Goal: Task Accomplishment & Management: Complete application form

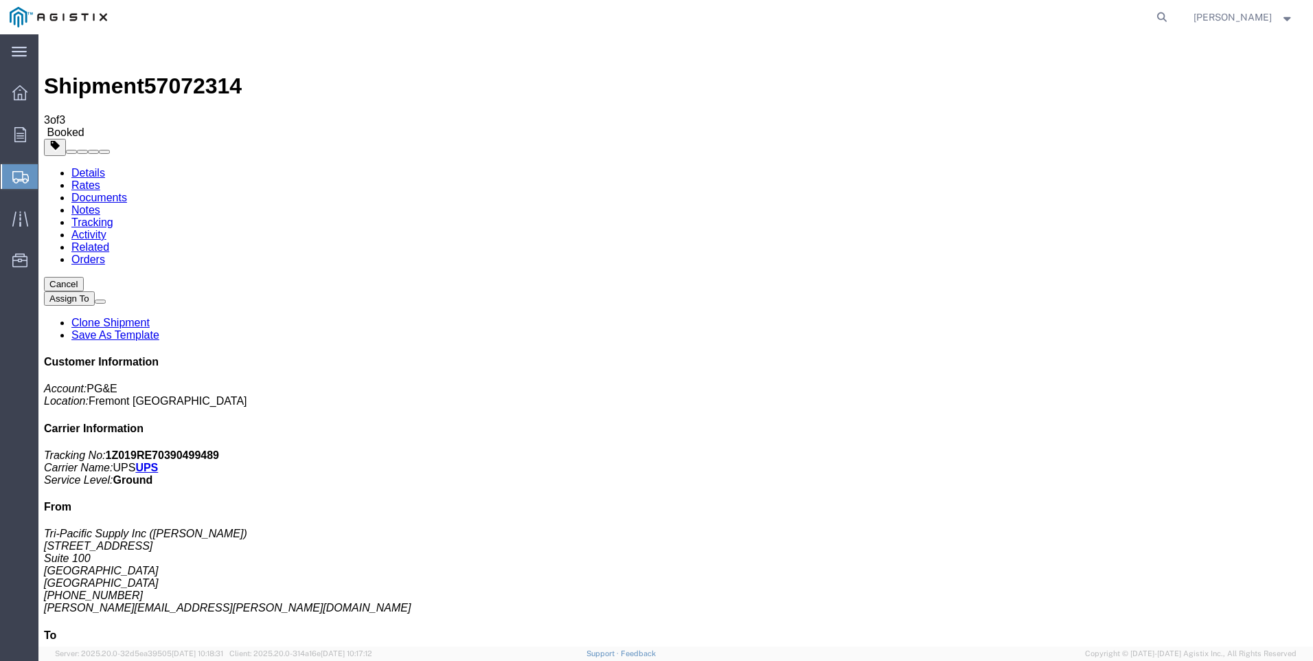
click at [0, 0] on span "Create Shipment" at bounding box center [0, 0] width 0 height 0
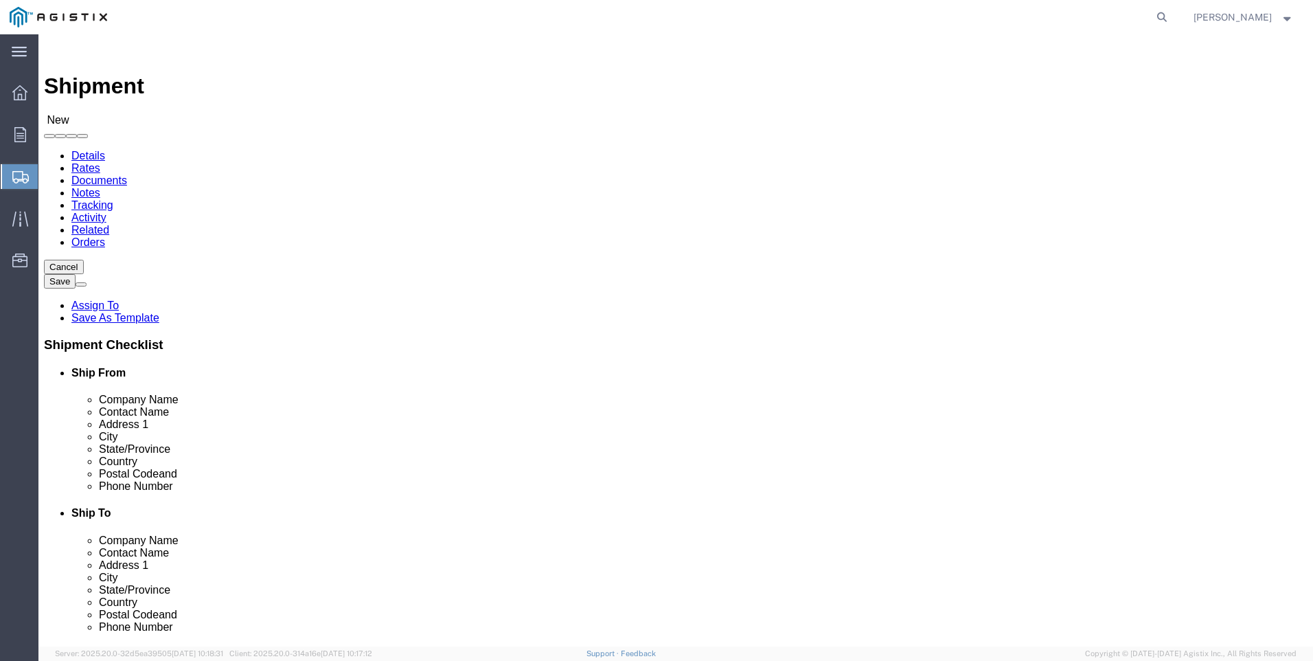
click select "Select PG&E Tri-Pacific Supply Inc"
select select "9596"
click select "Select PG&E Tri-Pacific Supply Inc"
select select
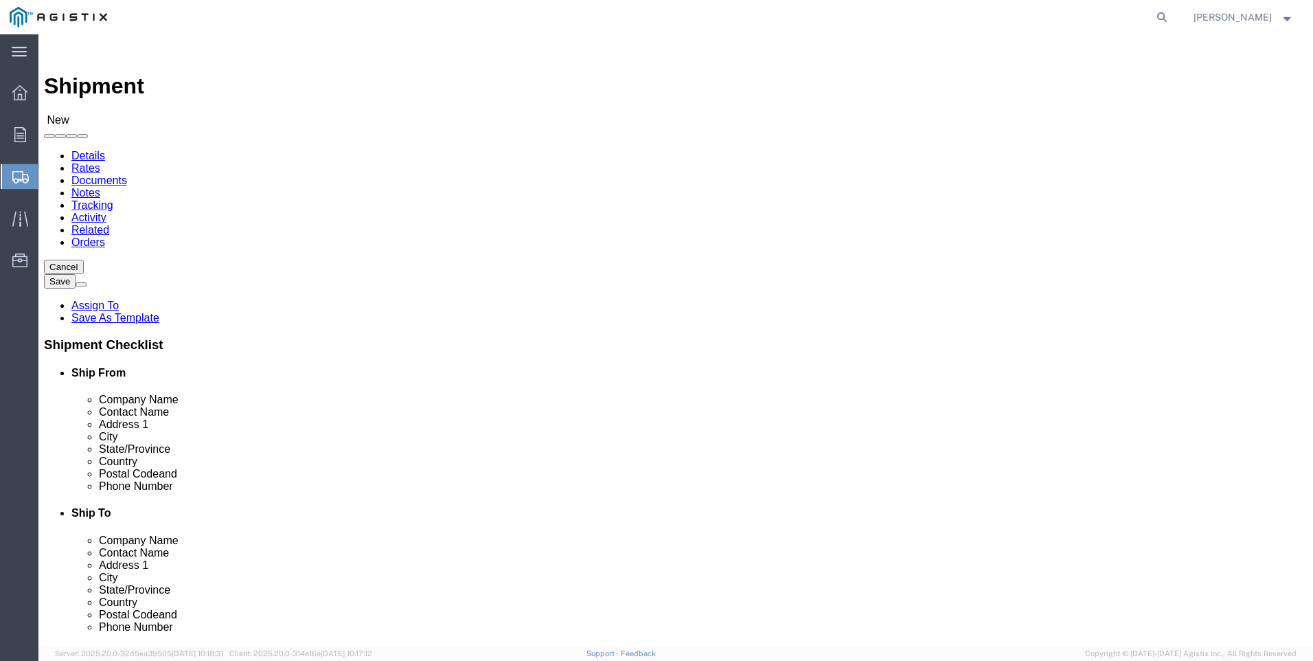
select select "MYPROFILE"
select select "CA"
click select "Select All Others [GEOGRAPHIC_DATA] [GEOGRAPHIC_DATA] [GEOGRAPHIC_DATA] [GEOGRA…"
select select "19996"
click select "Select All Others [GEOGRAPHIC_DATA] [GEOGRAPHIC_DATA] [GEOGRAPHIC_DATA] [GEOGRA…"
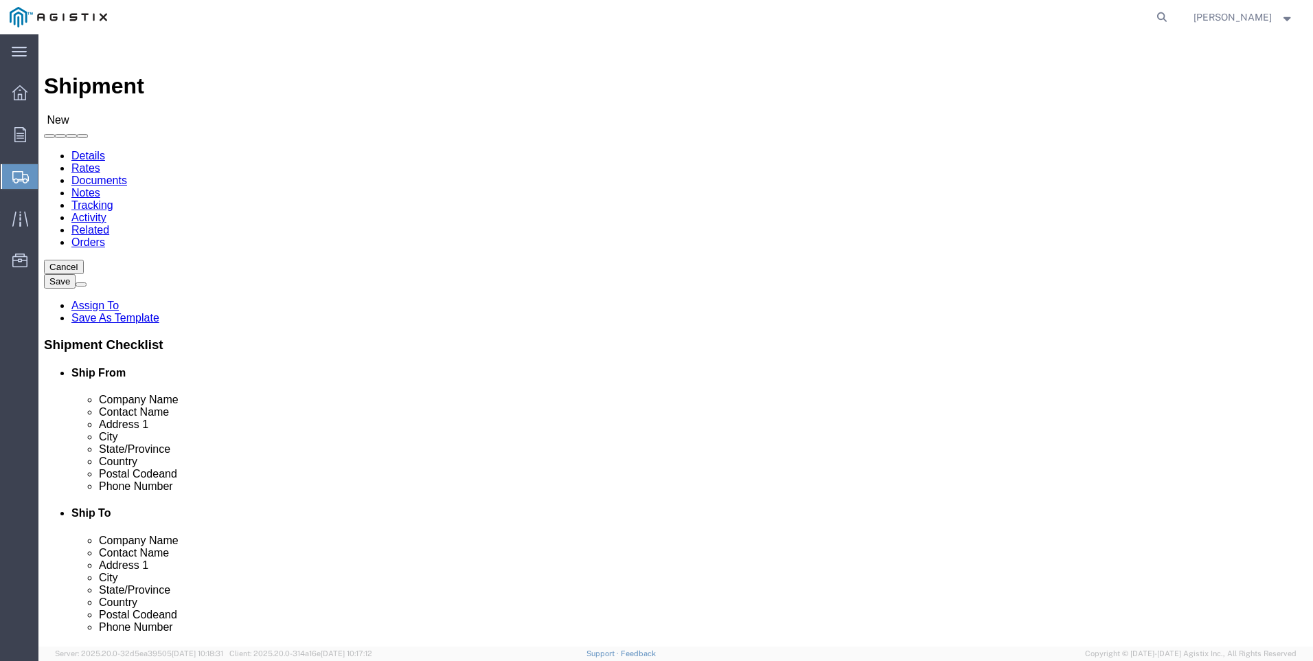
click span
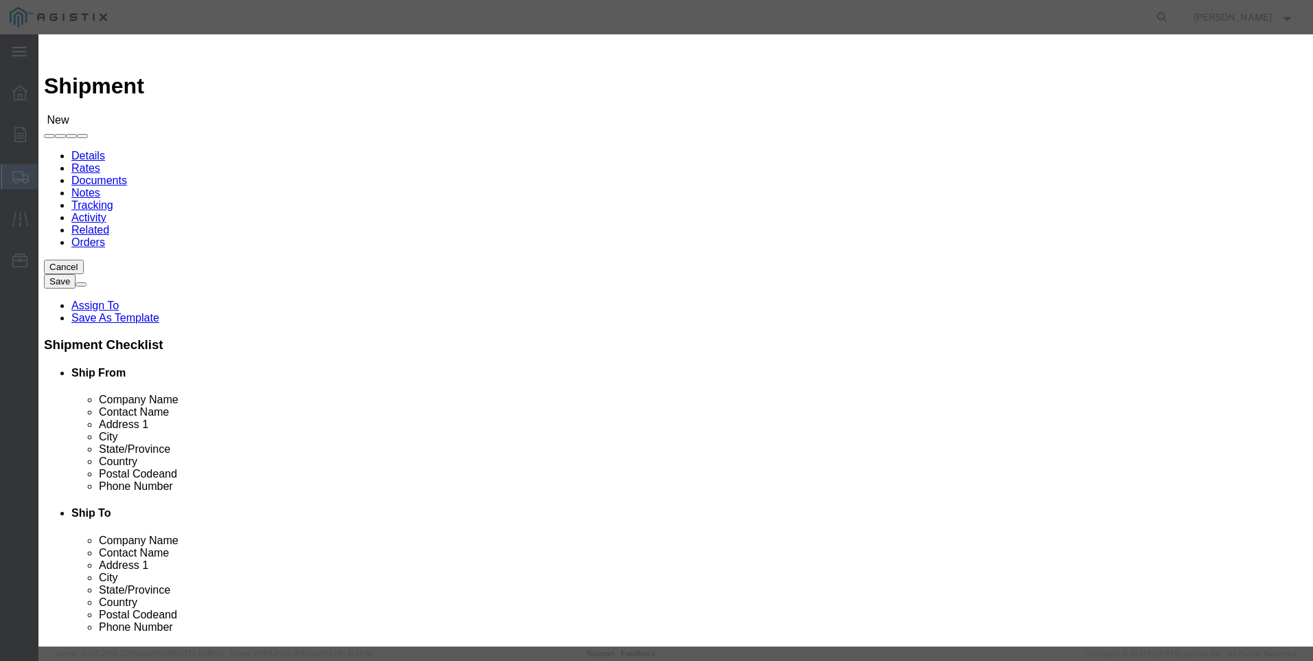
scroll to position [549, 0]
click button "Select"
select select "CA"
click button "Close"
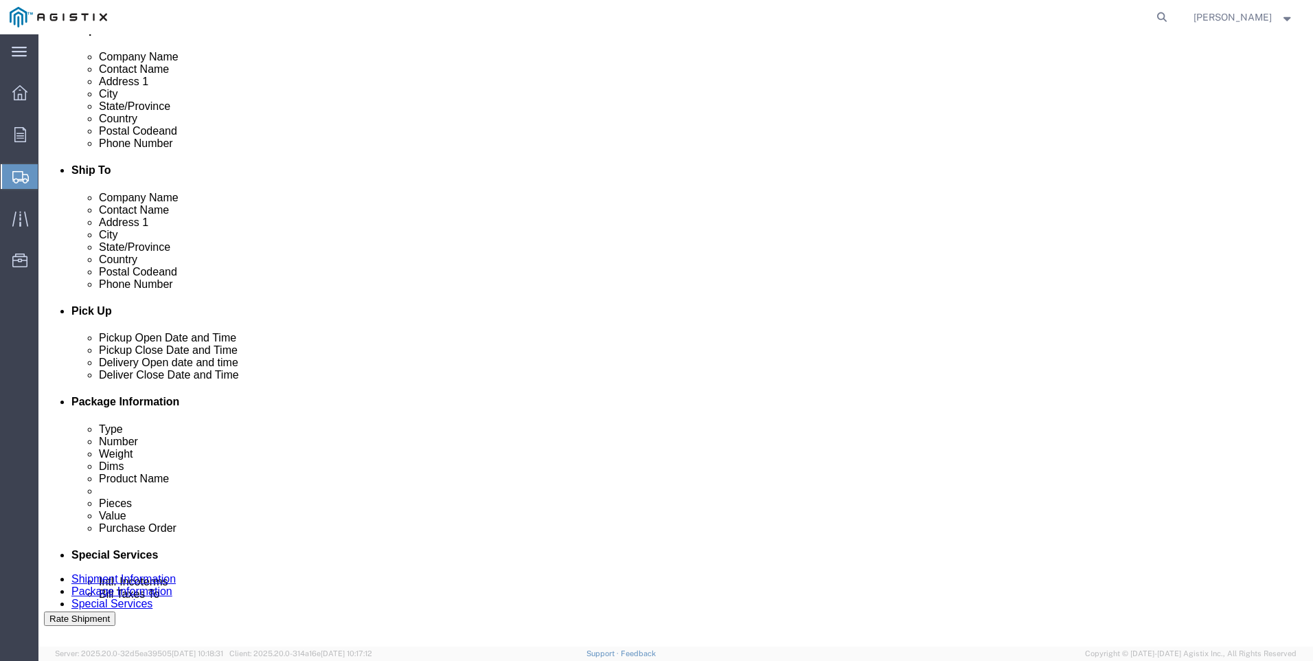
scroll to position [343, 0]
click div
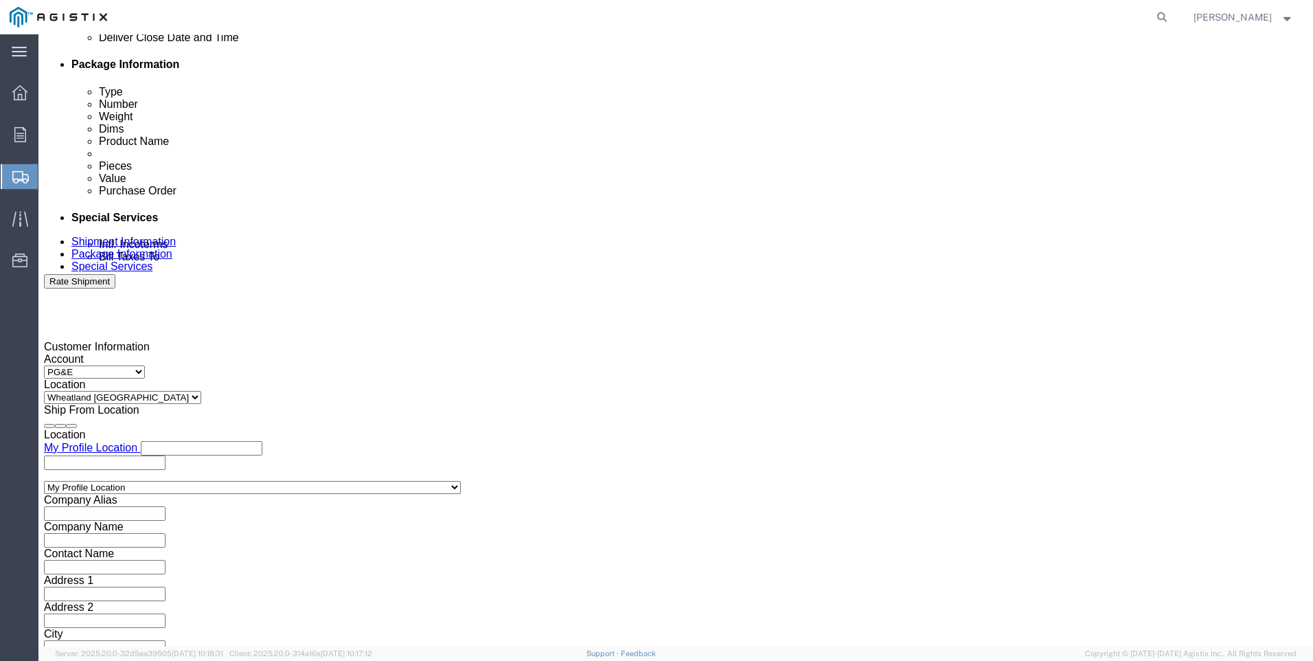
click input "7:00 PM"
type input "7:00 AM"
click button "Apply"
click div
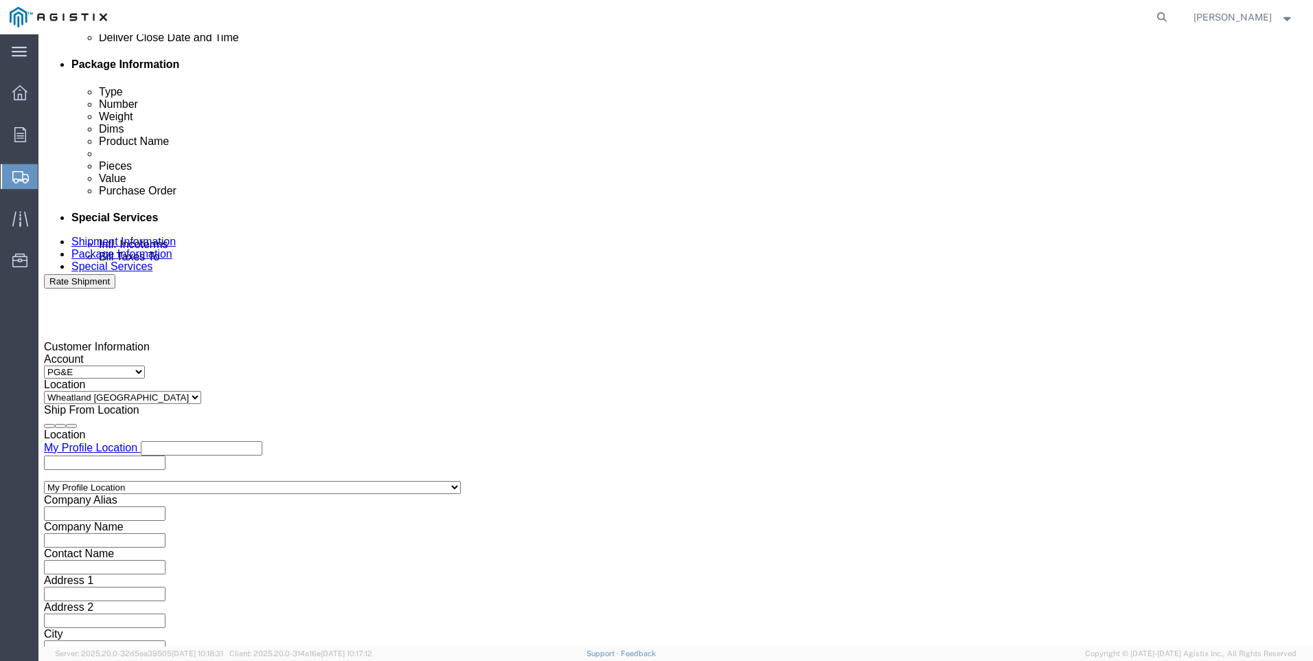
click input "3:00 AM"
type input "3:00 PM"
click button "Apply"
click input "text"
type input "3501423702"
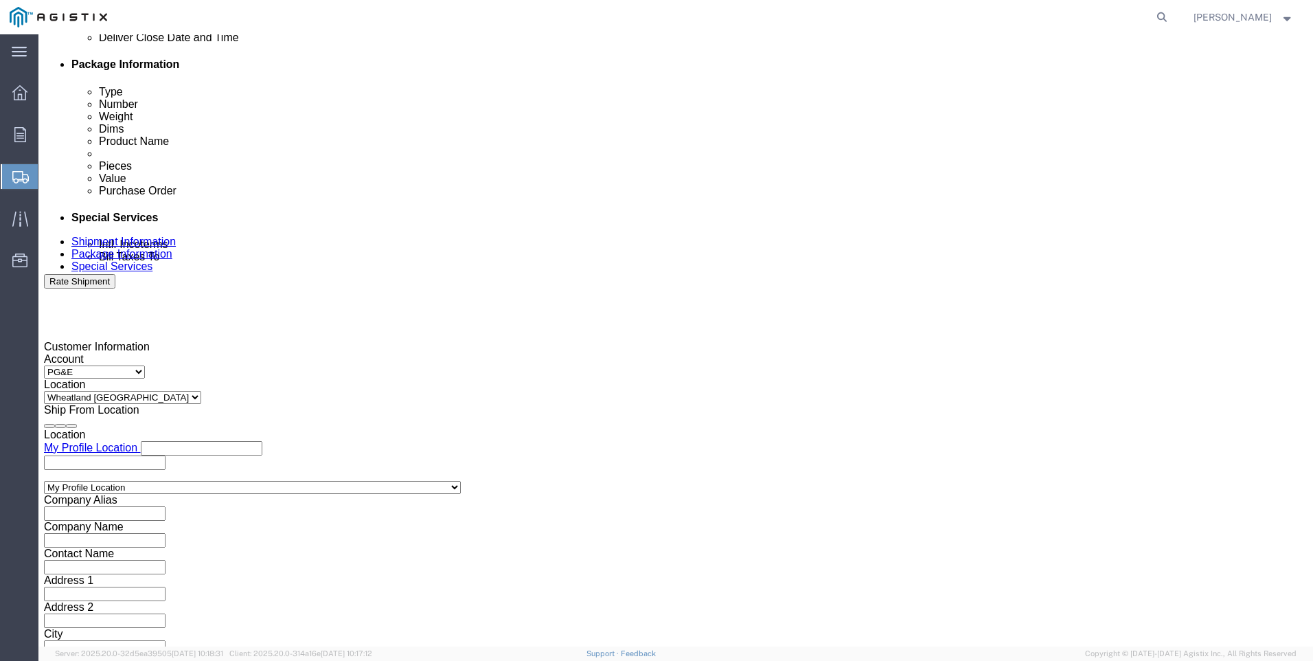
click select "Select Account Type Activity ID Airline Appointment Number ASN Batch Request # …"
select select "SALEORDR"
click select "Select Account Type Activity ID Airline Appointment Number ASN Batch Request # …"
click input "text"
type input "0055398"
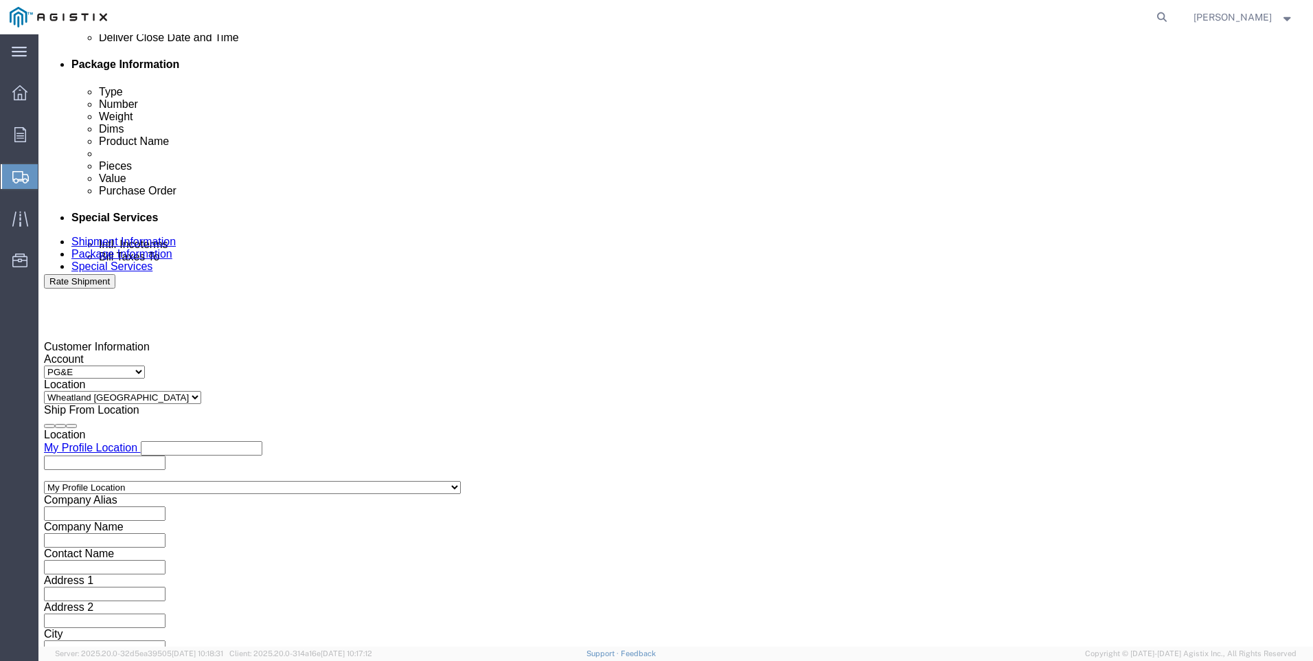
click button "Continue"
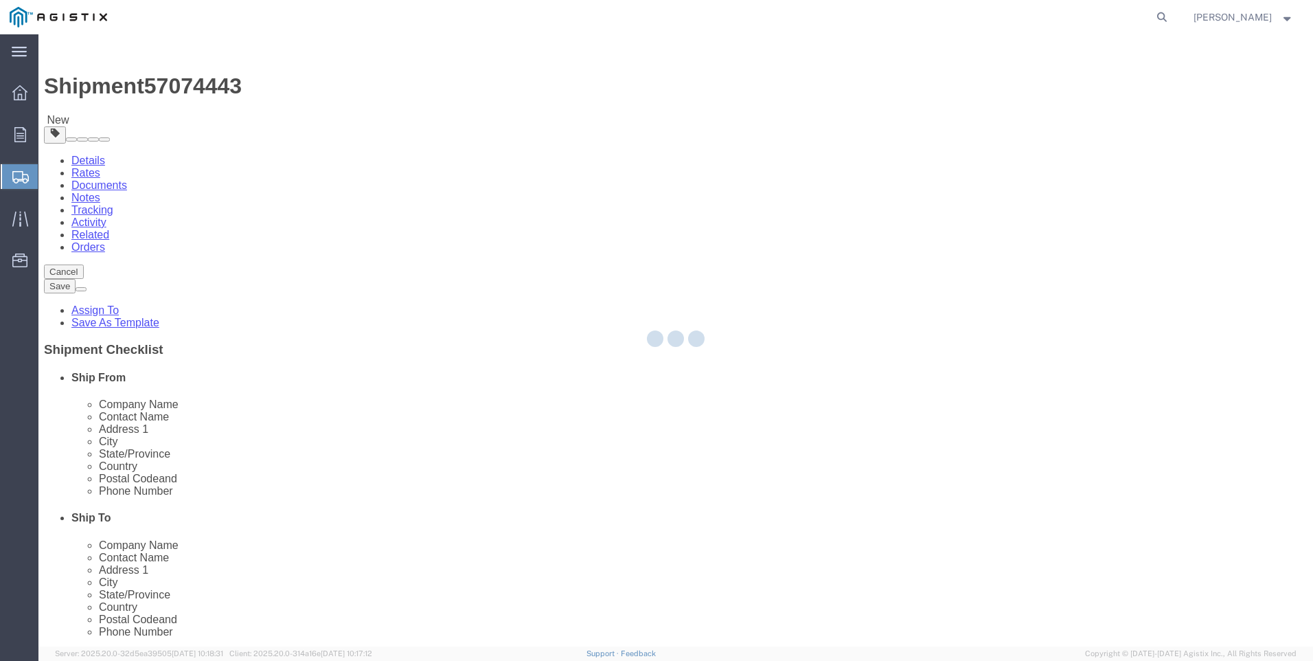
select select "CBOX"
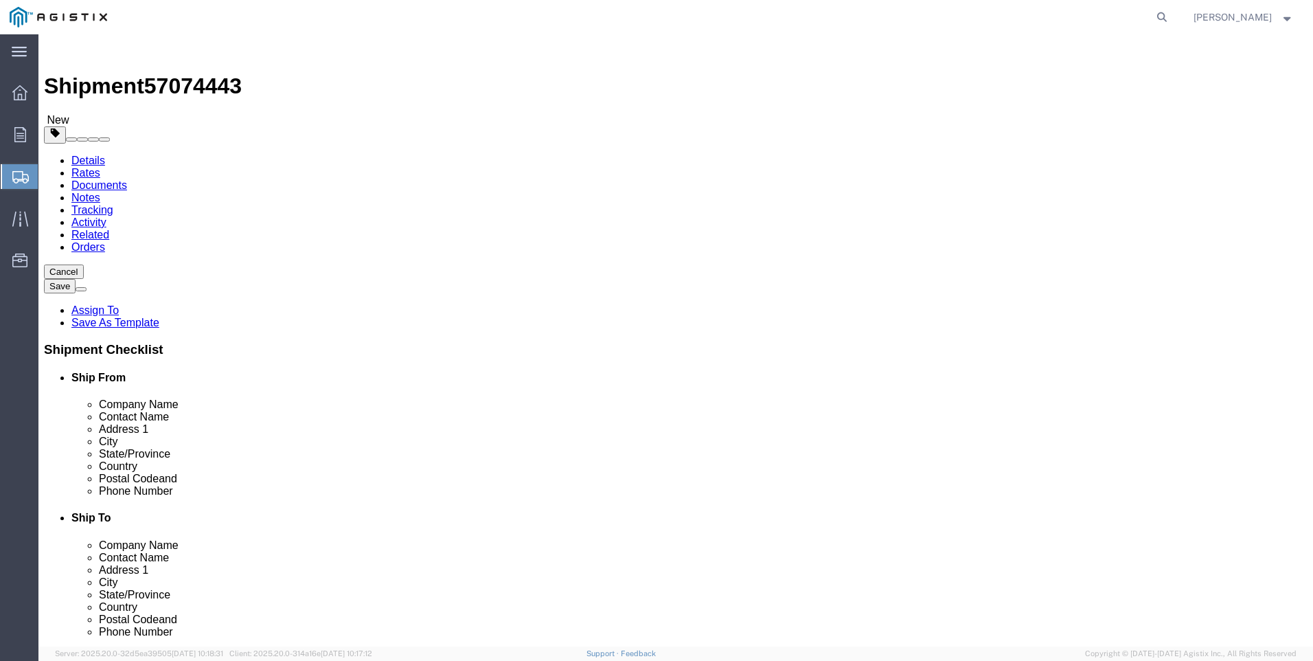
click input "text"
type input "15"
type input "19"
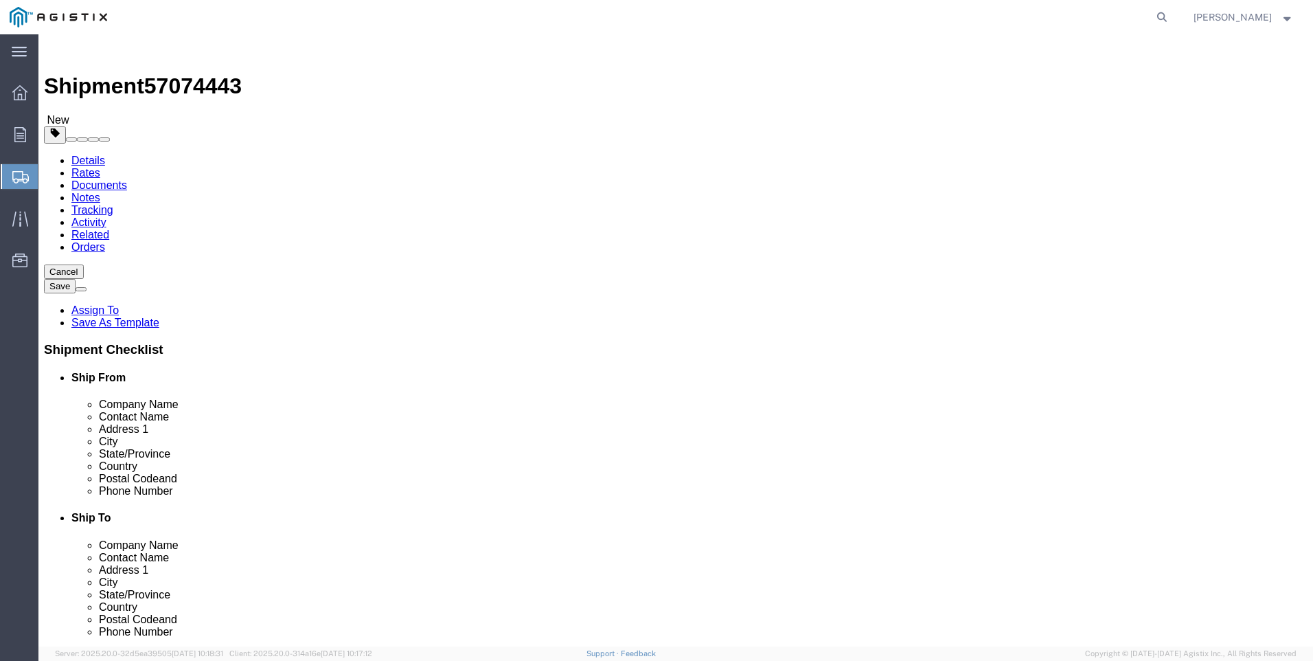
click div "x Package Type Select Bulk Bundle(s) Cardboard Box(es) Carton(s) Crate(s) Drum(…"
click link "Add Content"
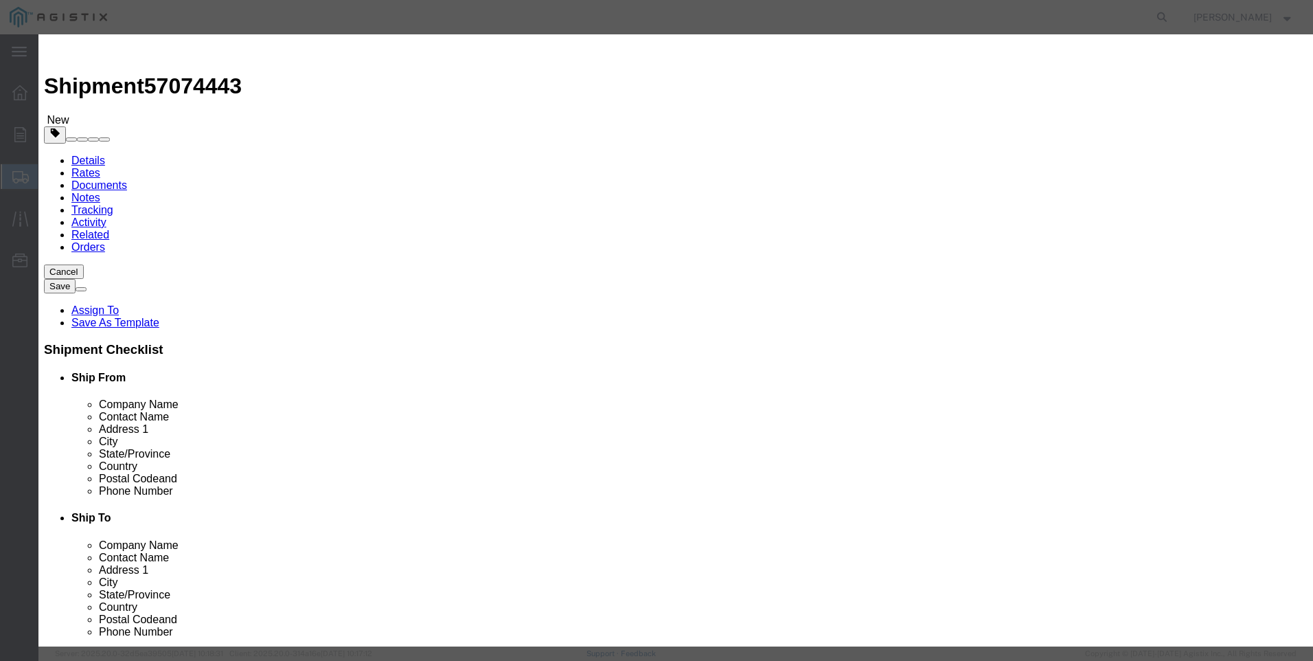
click input "text"
type input "M447249"
click td "Name: REBUILD KIT 2" LARGE PORT 75 DURO"
select select
select select "USD"
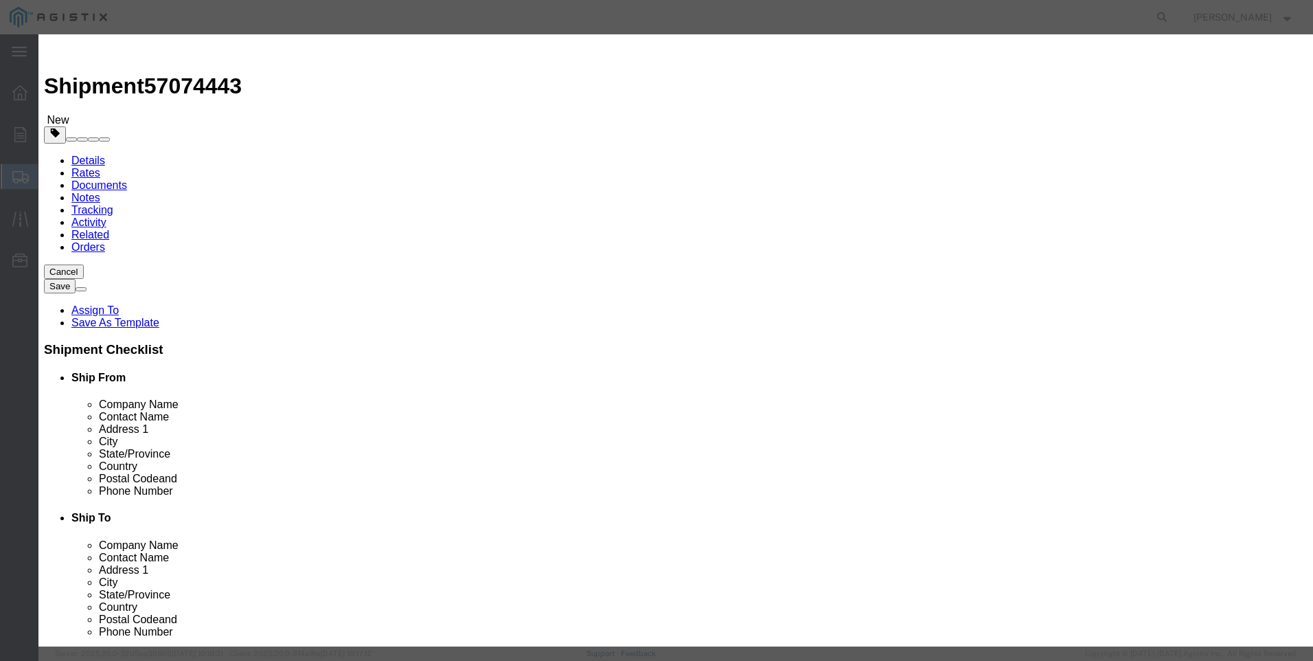
type input "REBUILD KIT 2" LARGE PORT 75 DURO"
type input "M447249"
drag, startPoint x: 475, startPoint y: 122, endPoint x: 212, endPoint y: 96, distance: 264.3
click div "Add content Commodity library Product Name REBUILD KIT 2" LARGE PORT 75 DURO M4…"
type input "REBUILD KIT 2" LARGE PORT 75 DURO"
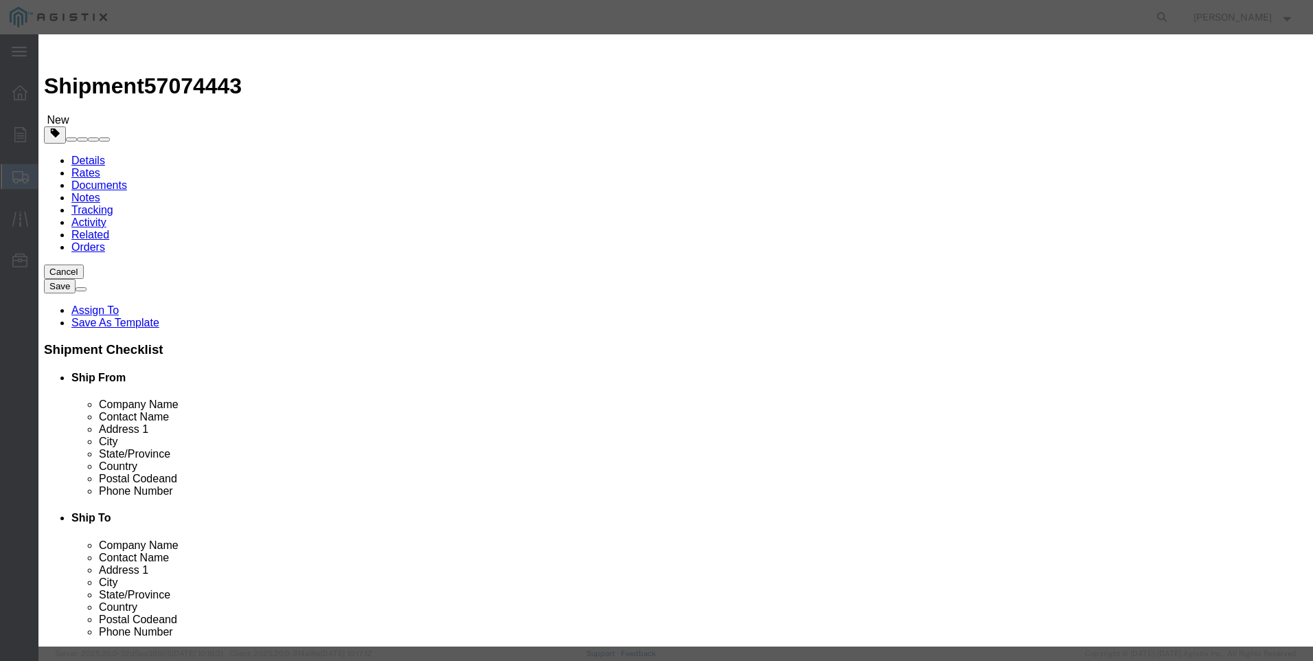
click textarea
paste textarea "REBUILD KIT 2" LARGE PORT 75 DURO"
type textarea "REBUILD KIT 2" LARGE PORT 75 DURO"
drag, startPoint x: 444, startPoint y: 99, endPoint x: 279, endPoint y: 83, distance: 166.3
click div "Commodity library Product Name REBUILD KIT 2" LARGE PORT 75 DURO M447249 Pieces…"
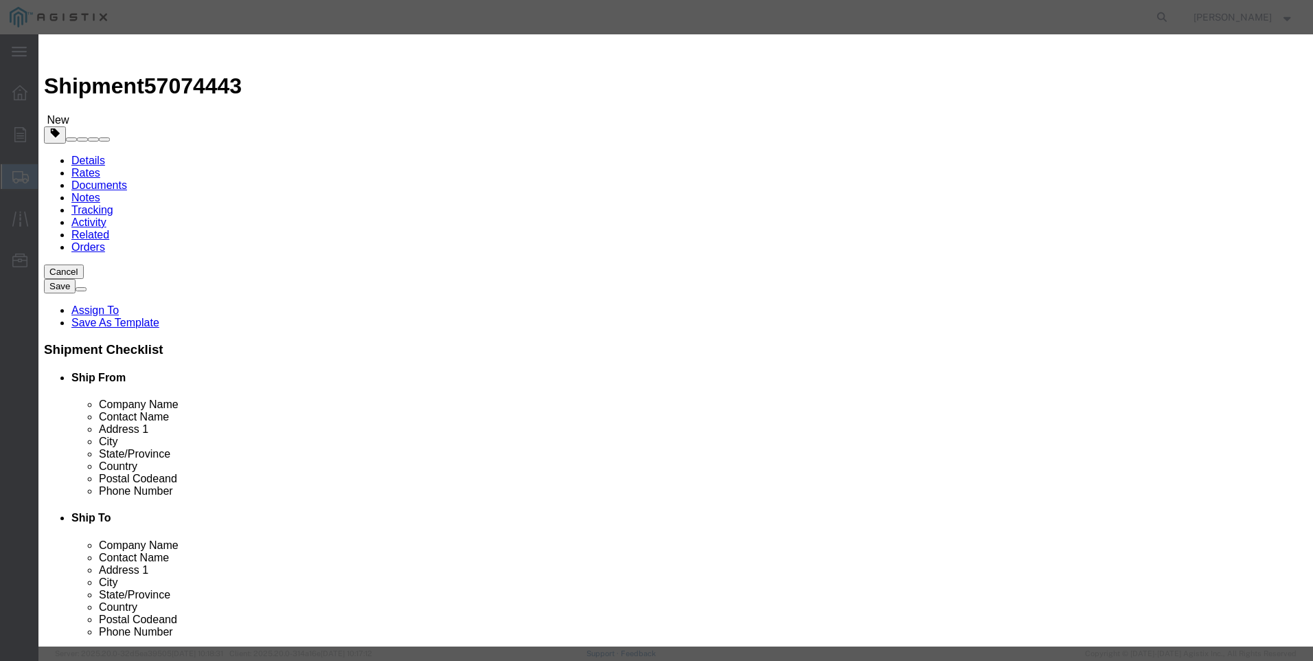
type input "M447245 / [PHONE_NUMBER]"
click input "text"
type input "1"
click input "text"
type input "164"
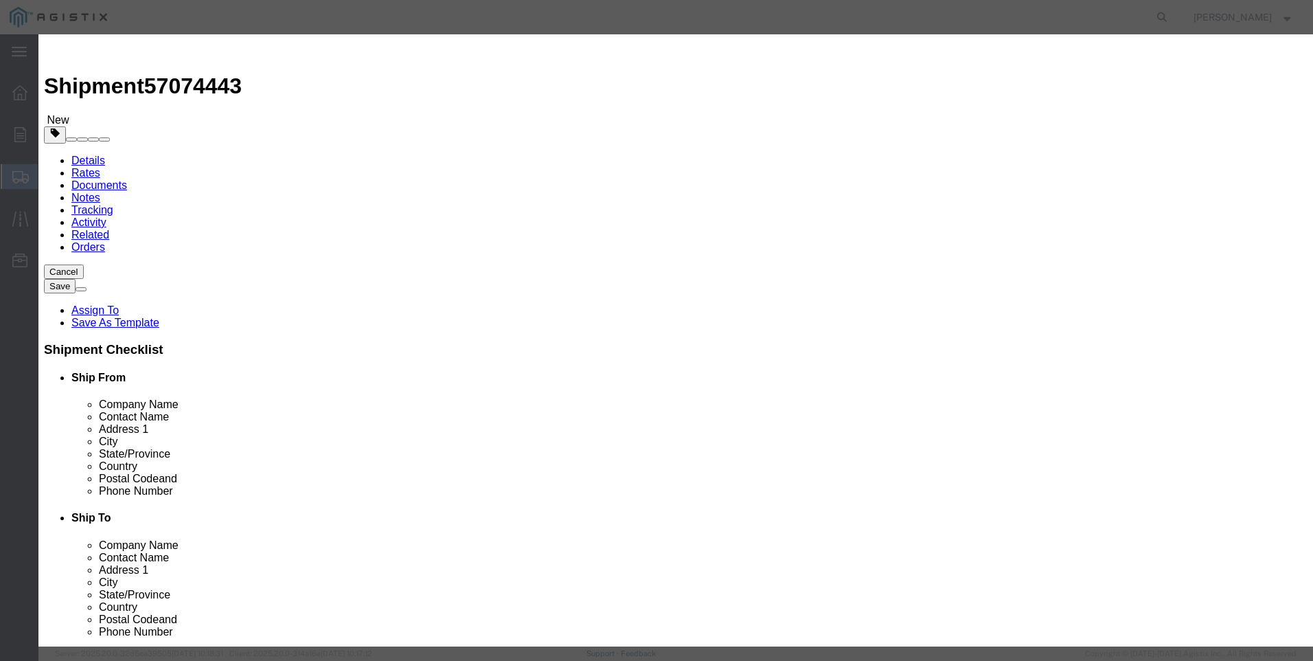
click button "Save & Add Another"
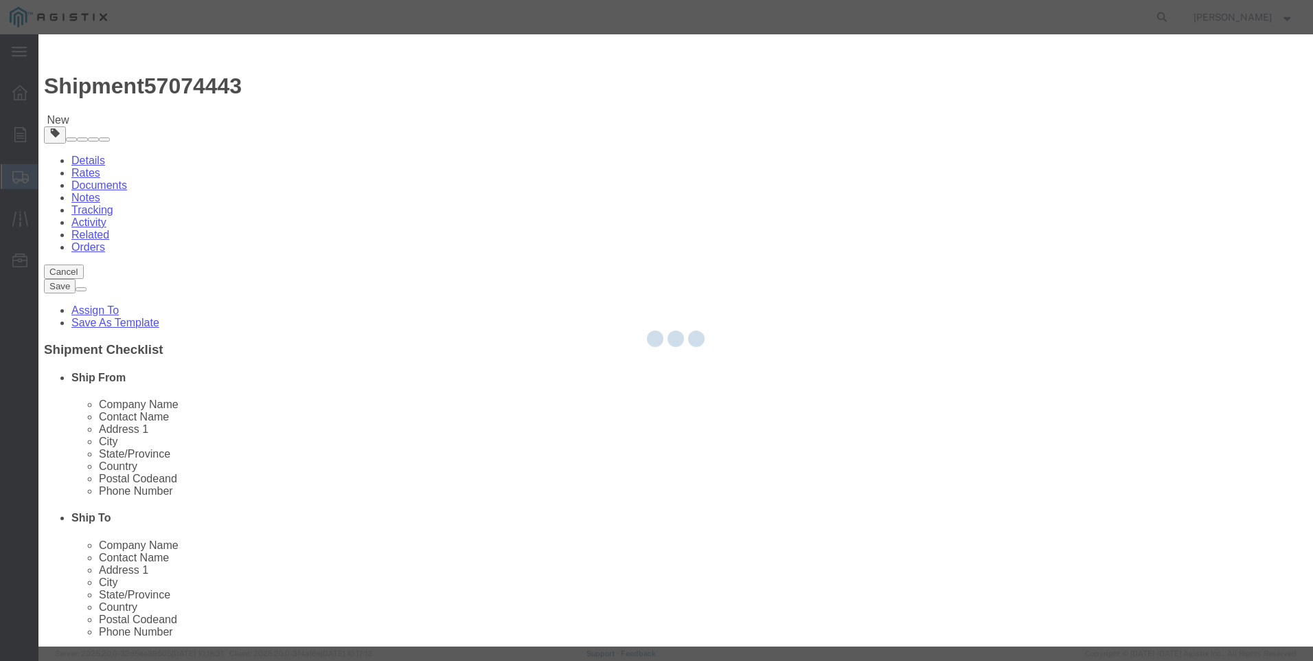
select select "EA"
select select "USD"
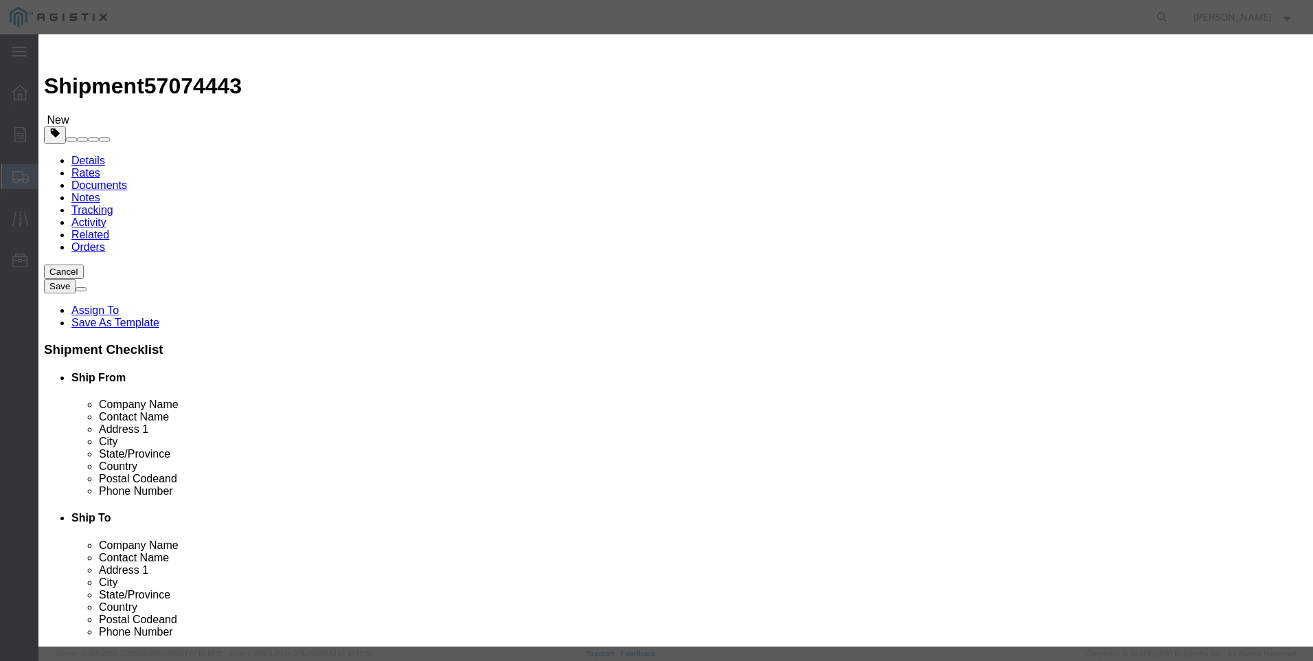
click button "Close"
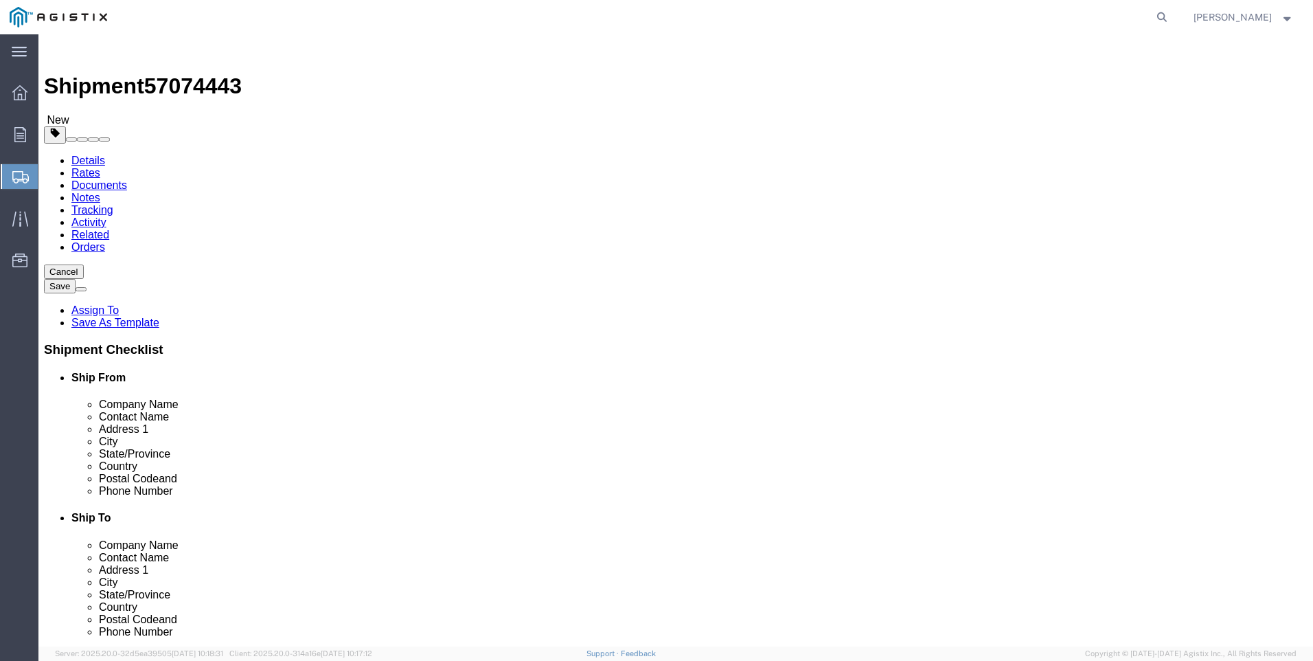
click link "Add Package"
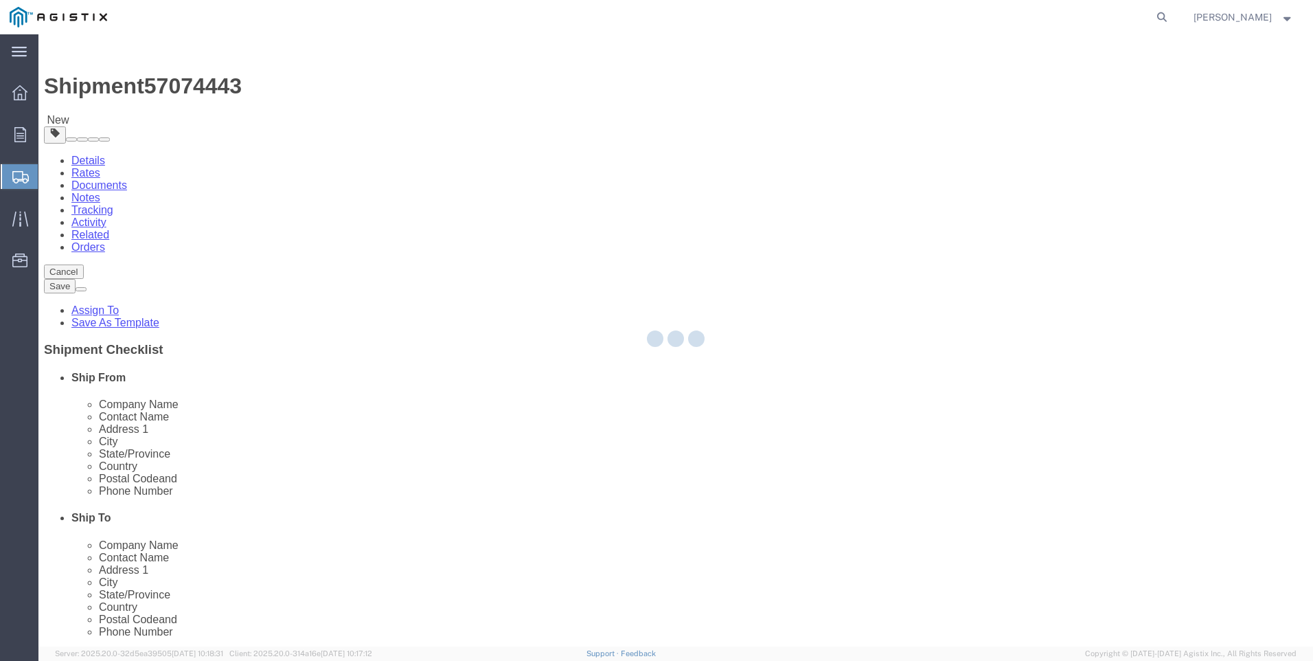
select select "CBOX"
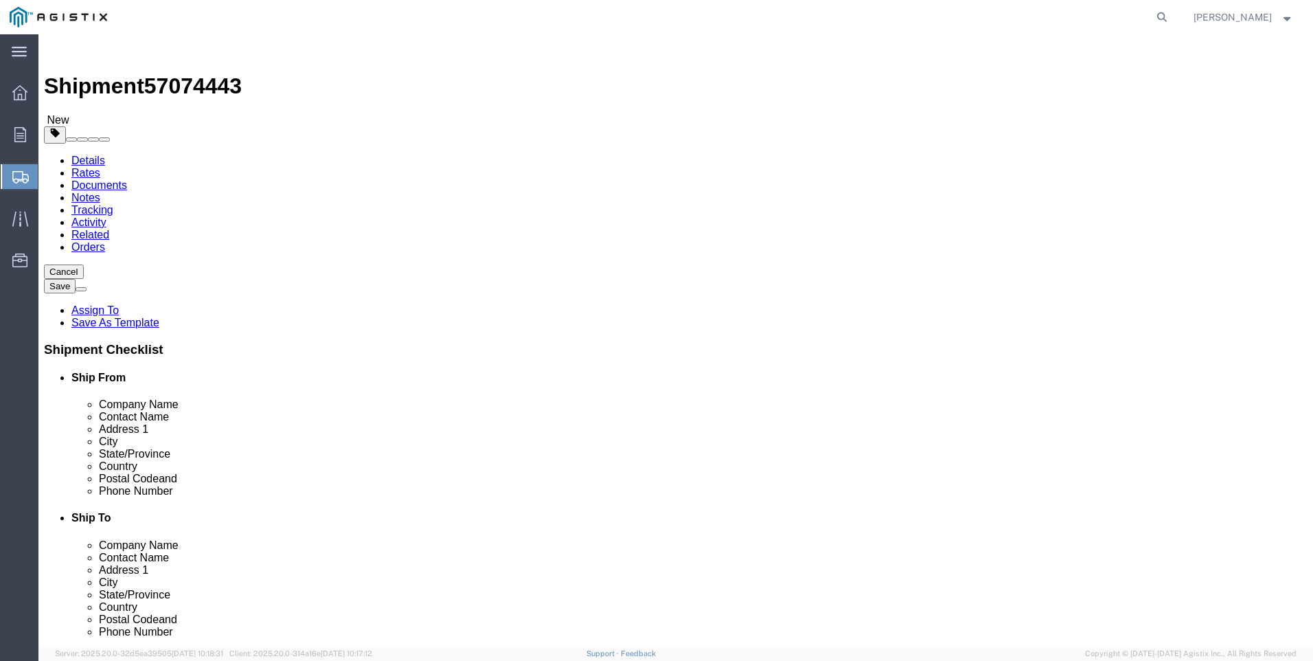
click span "button"
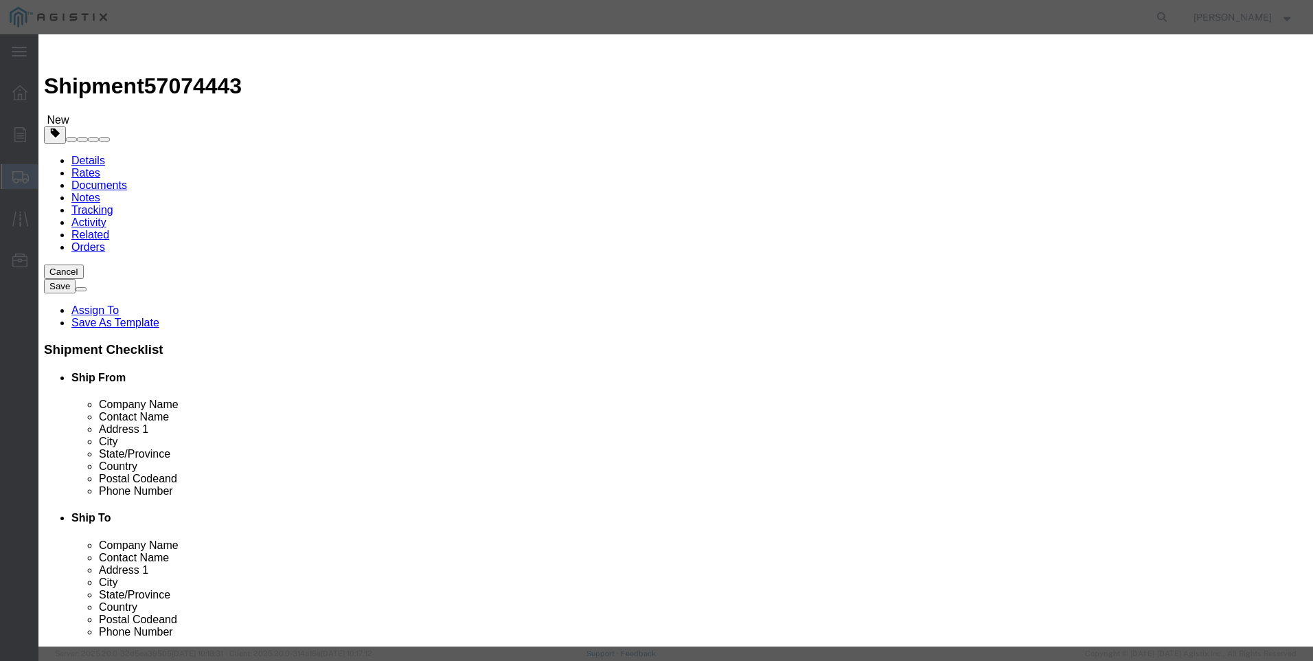
click button "Yes"
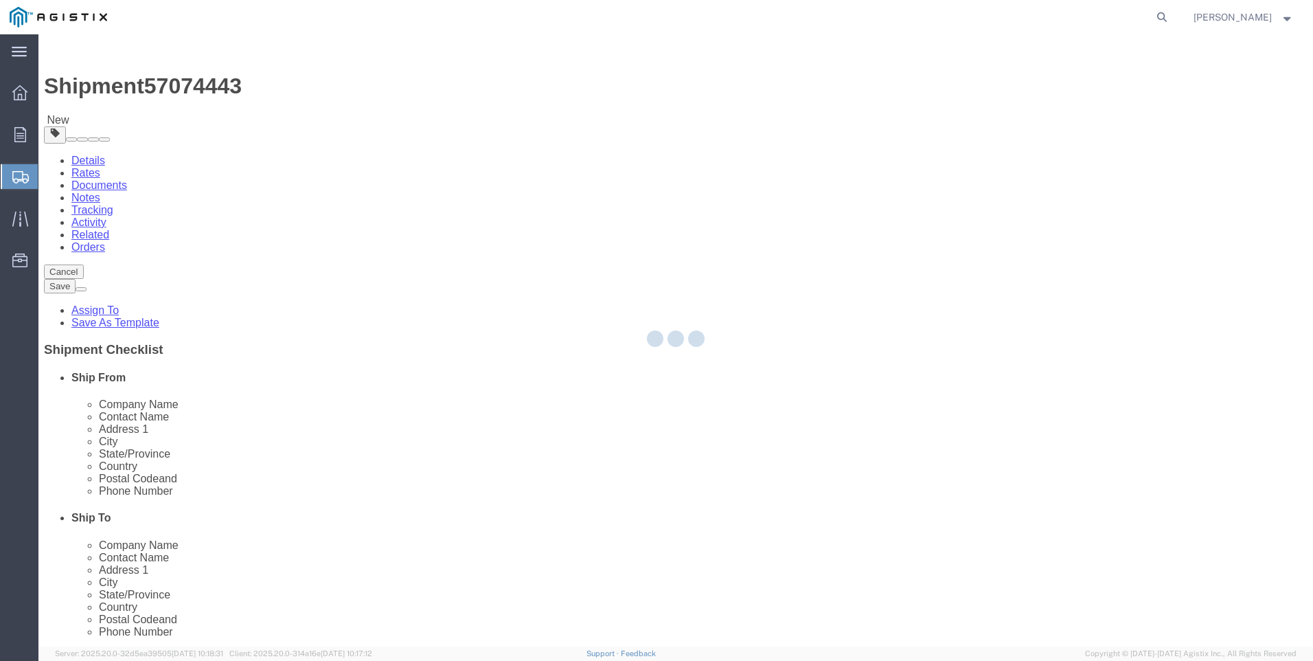
select select "CBOX"
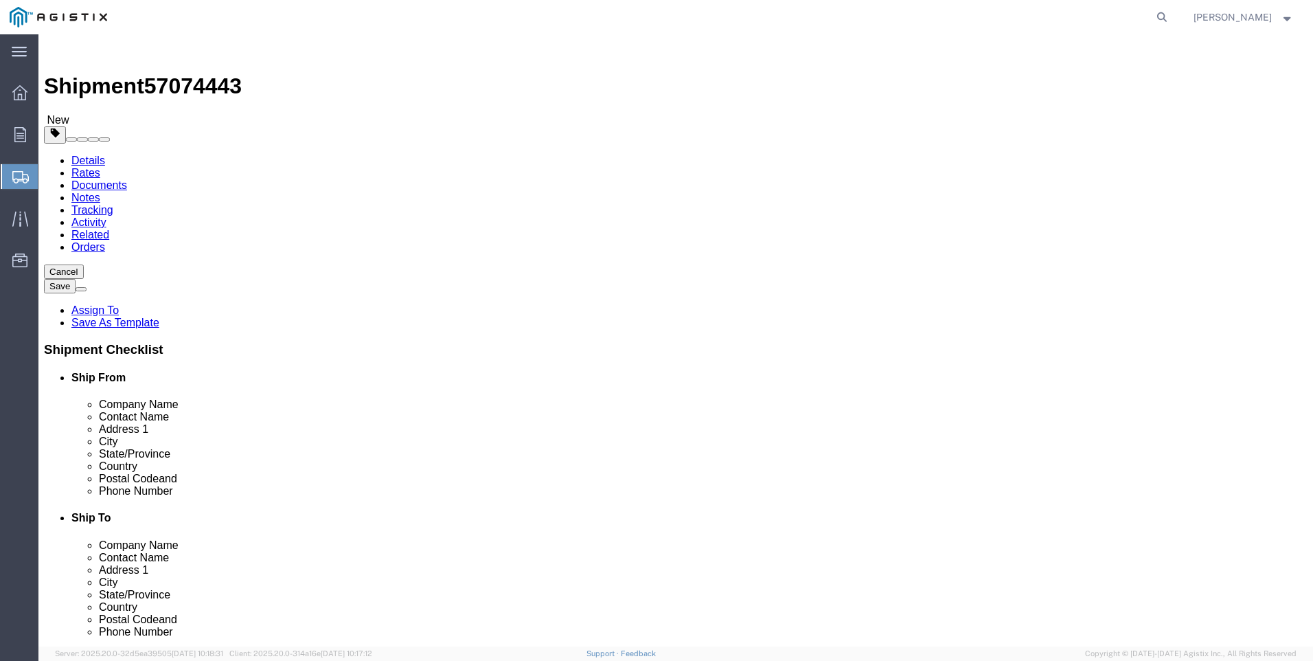
click link "Add Content"
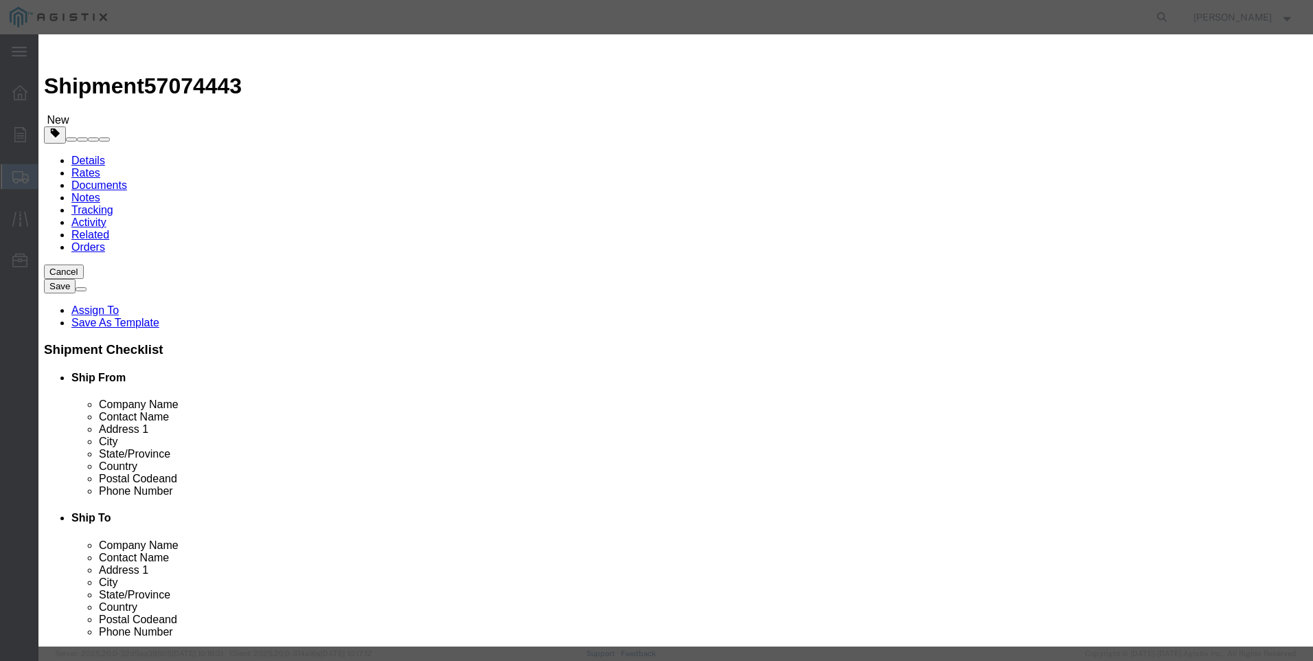
click input "text"
type input "M447249"
click td "Name: REBUILD KIT 2" LARGE PORT 75 DURO"
select select
select select "USD"
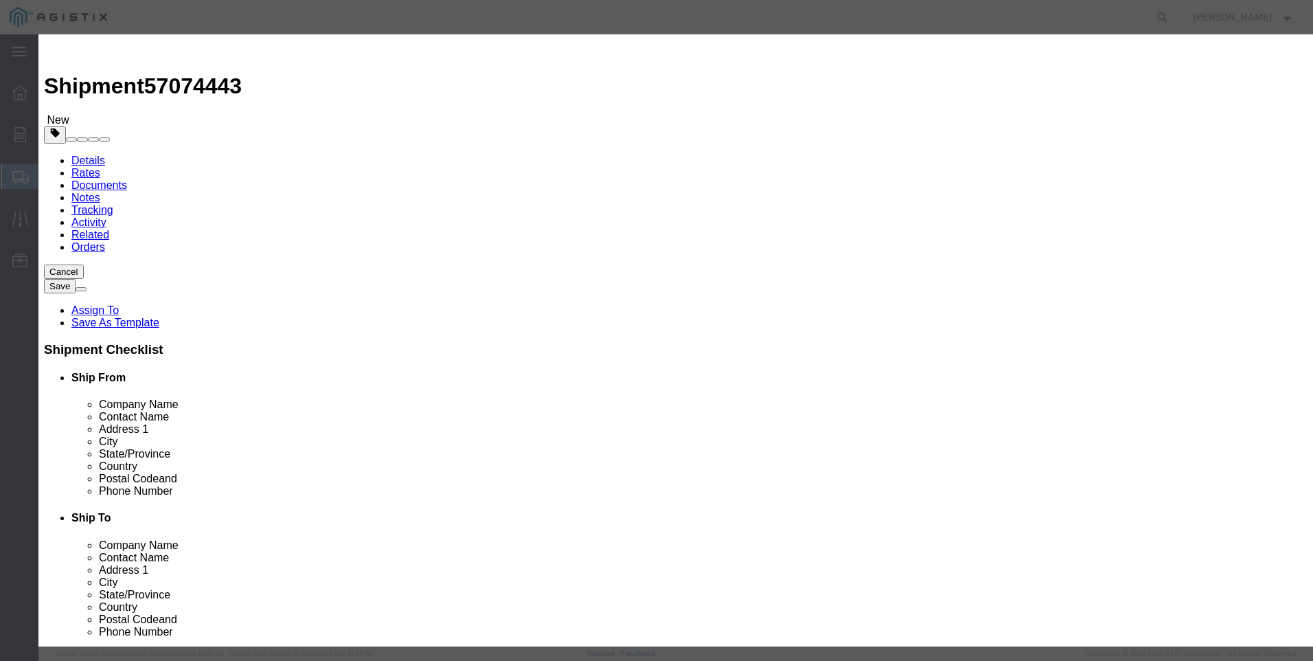
type input "REBUILD KIT 2" LARGE PORT 75 DURO"
type input "M447249"
drag, startPoint x: 582, startPoint y: 102, endPoint x: 274, endPoint y: 81, distance: 309.1
click div "Commodity library Product Name REBUILD KIT 2" LARGE PORT 75 DURO M447249 Pieces…"
type input "REBUILD KIT 2" LARGE PORT 75 DURO"
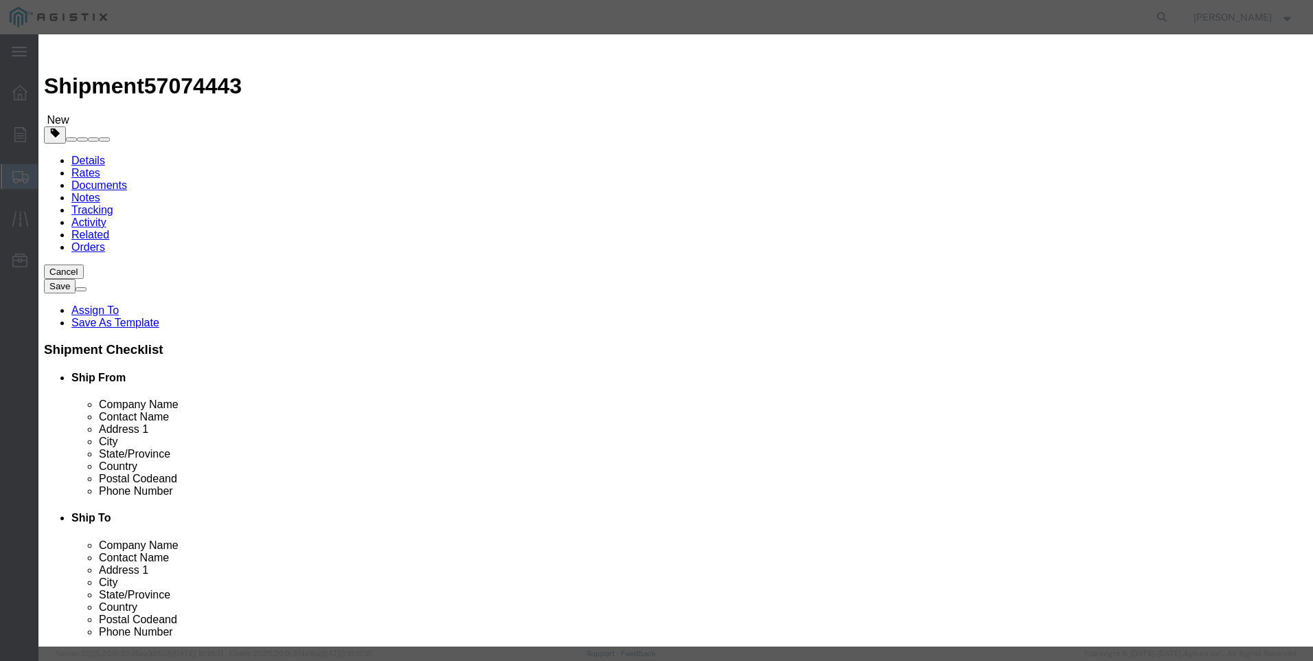
click textarea
paste textarea "REBUILD KIT 2" LARGE PORT 75 DURO"
type textarea "REBUILD KIT 2" LARGE PORT 75 DURO"
drag, startPoint x: 320, startPoint y: 104, endPoint x: 196, endPoint y: 90, distance: 125.2
click div "Add content Commodity library Product Name REBUILD KIT 2" LARGE PORT 75 DURO M4…"
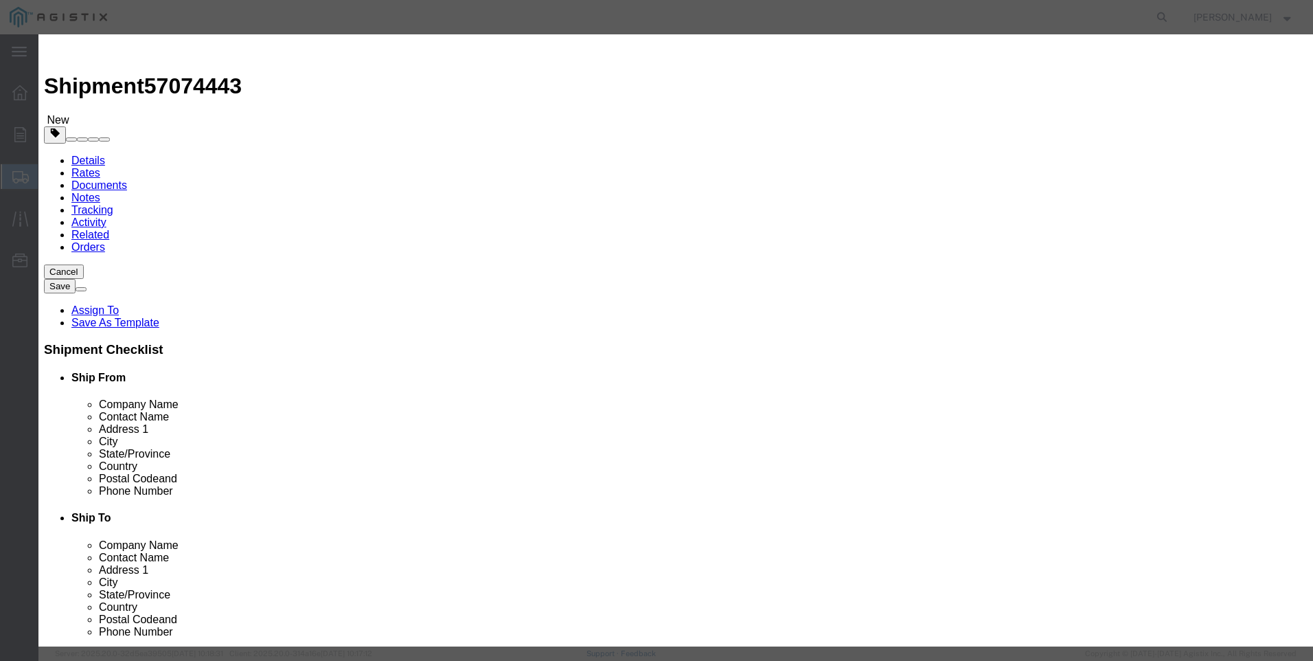
type input "M447249 / [PHONE_NUMBER]"
click input "text"
type input "53"
click input "text"
type input "13059"
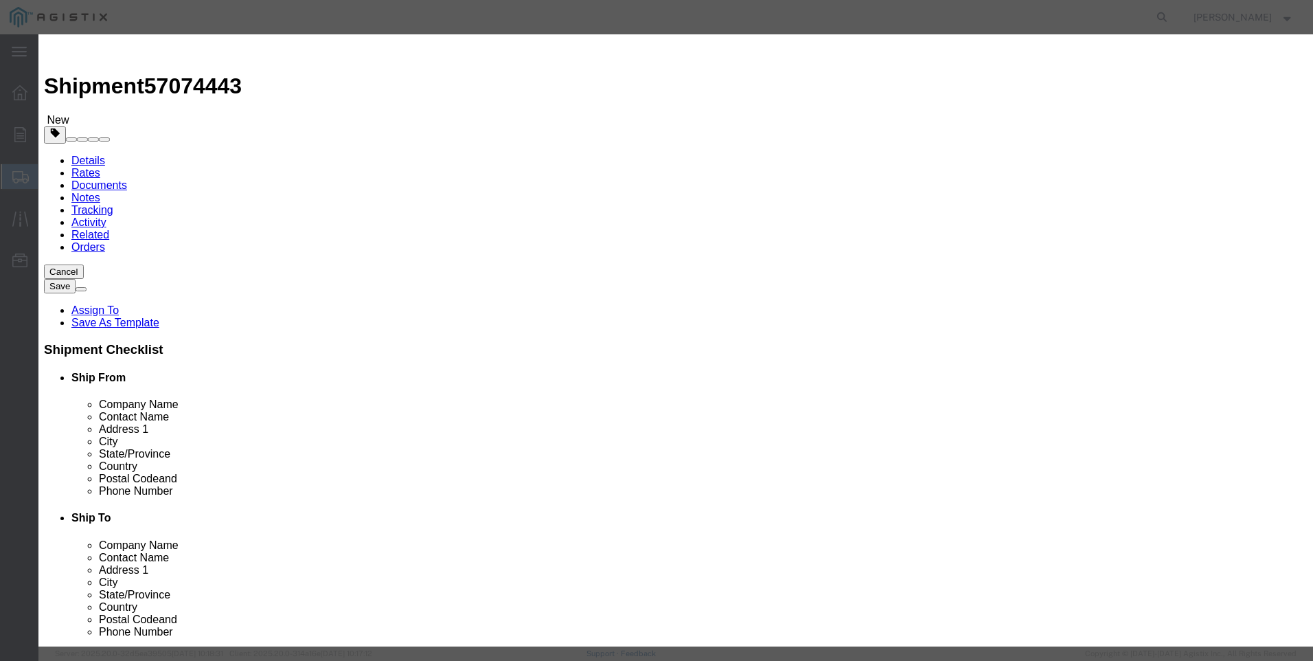
click button "Save & Close"
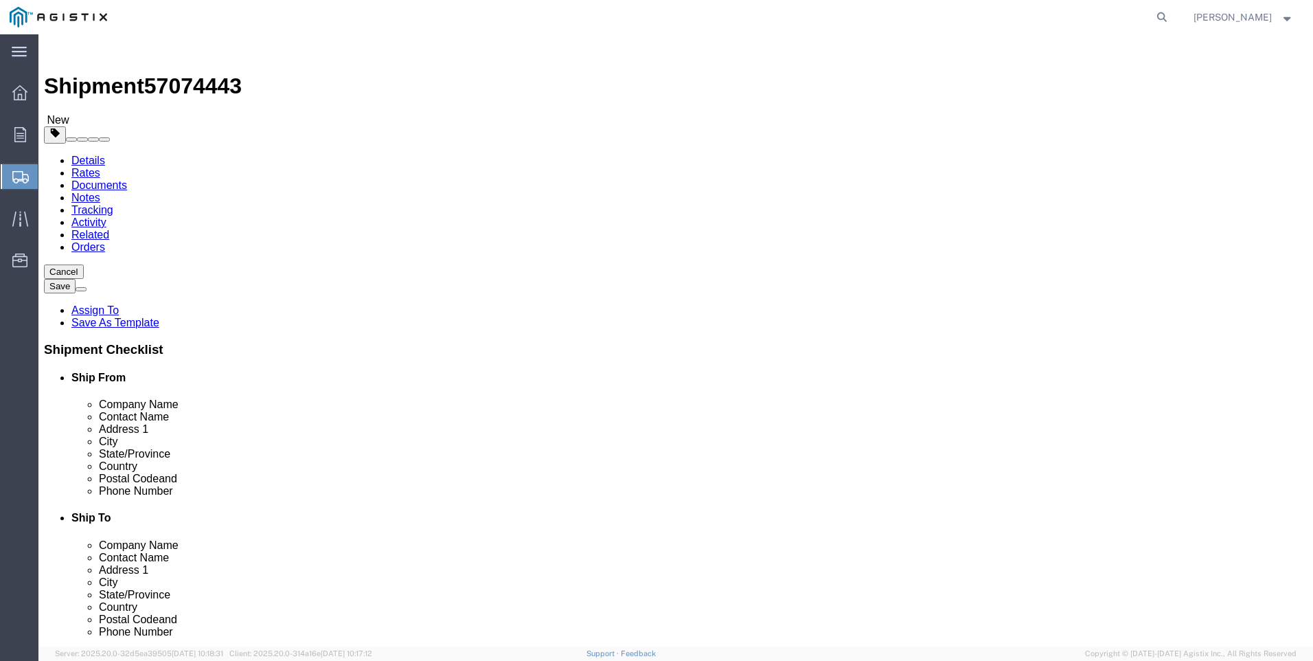
click button "Rate Shipment"
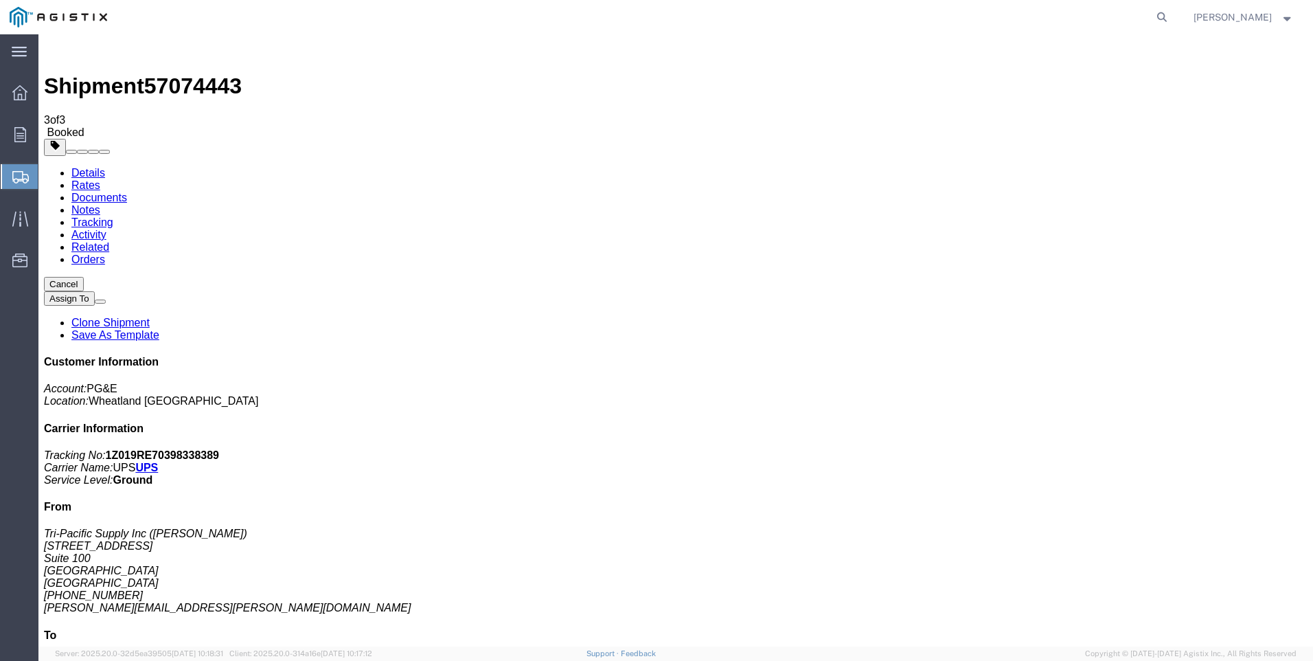
click at [0, 0] on span "Create Shipment" at bounding box center [0, 0] width 0 height 0
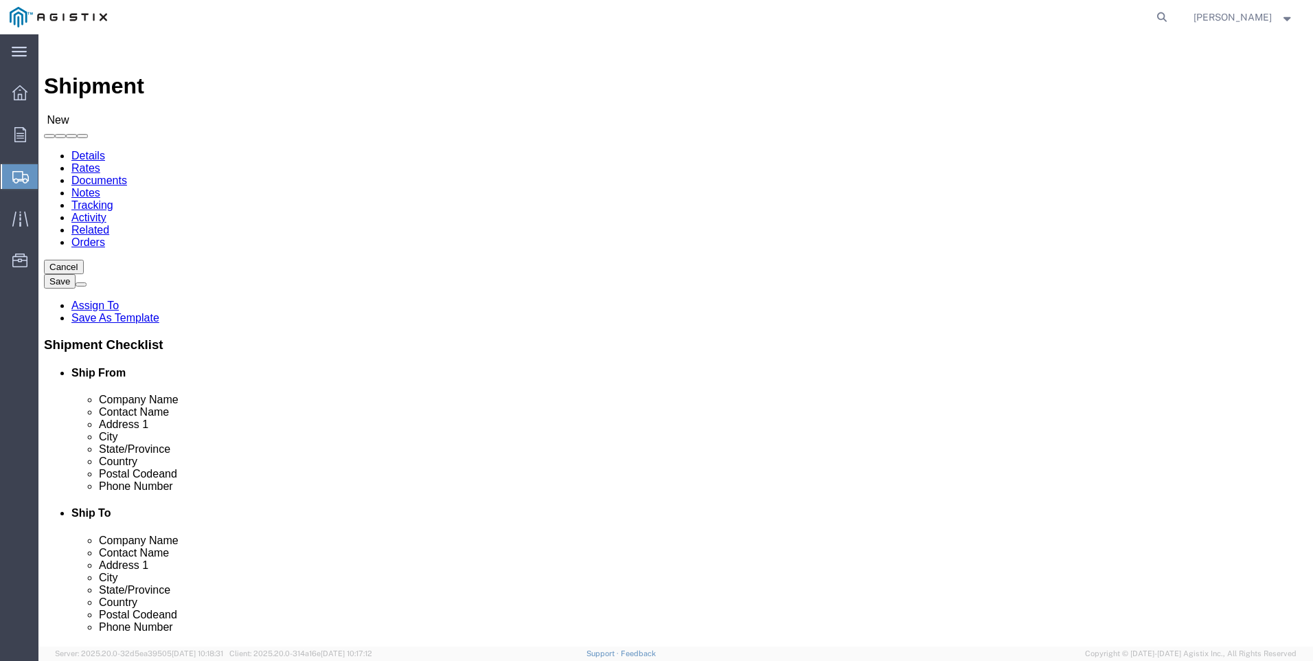
click select "Select PG&E Tri-Pacific Supply Inc"
select select "9596"
click select "Select PG&E Tri-Pacific Supply Inc"
select select
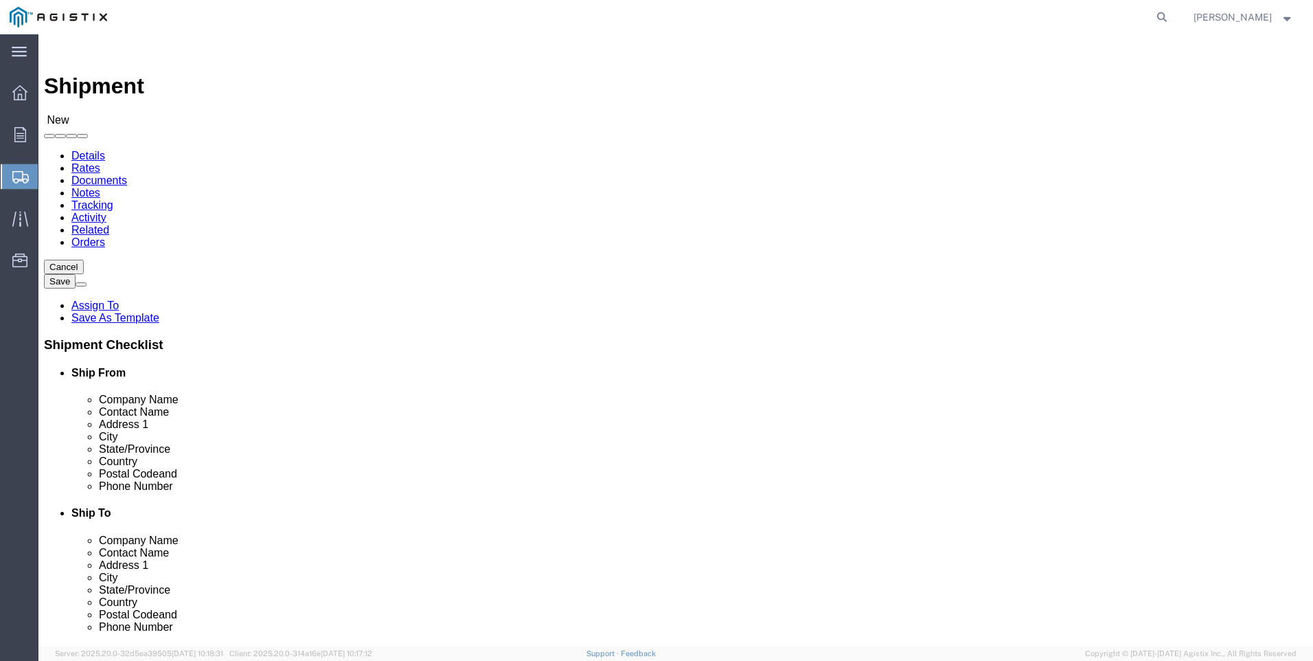
select select "MYPROFILE"
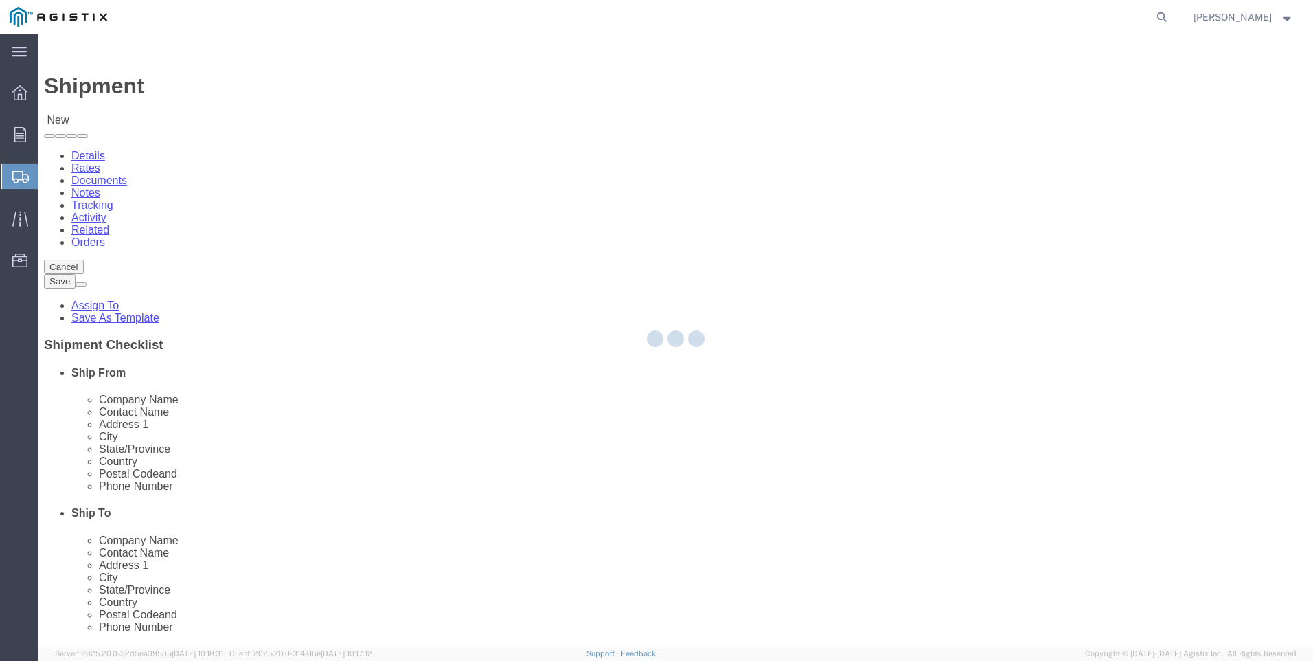
select select "CA"
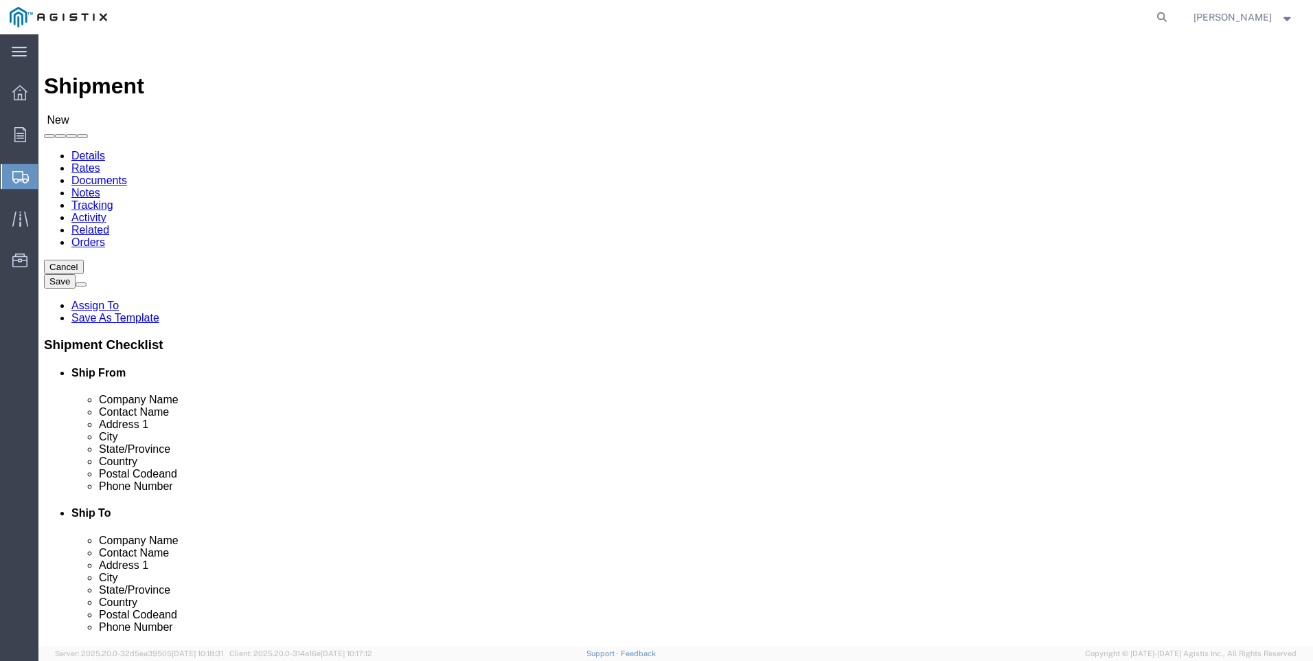
click select "Select All Others [GEOGRAPHIC_DATA] [GEOGRAPHIC_DATA] [GEOGRAPHIC_DATA] [GEOGRA…"
select select "19996"
click select "Select All Others [GEOGRAPHIC_DATA] [GEOGRAPHIC_DATA] [GEOGRAPHIC_DATA] [GEOGRA…"
click span
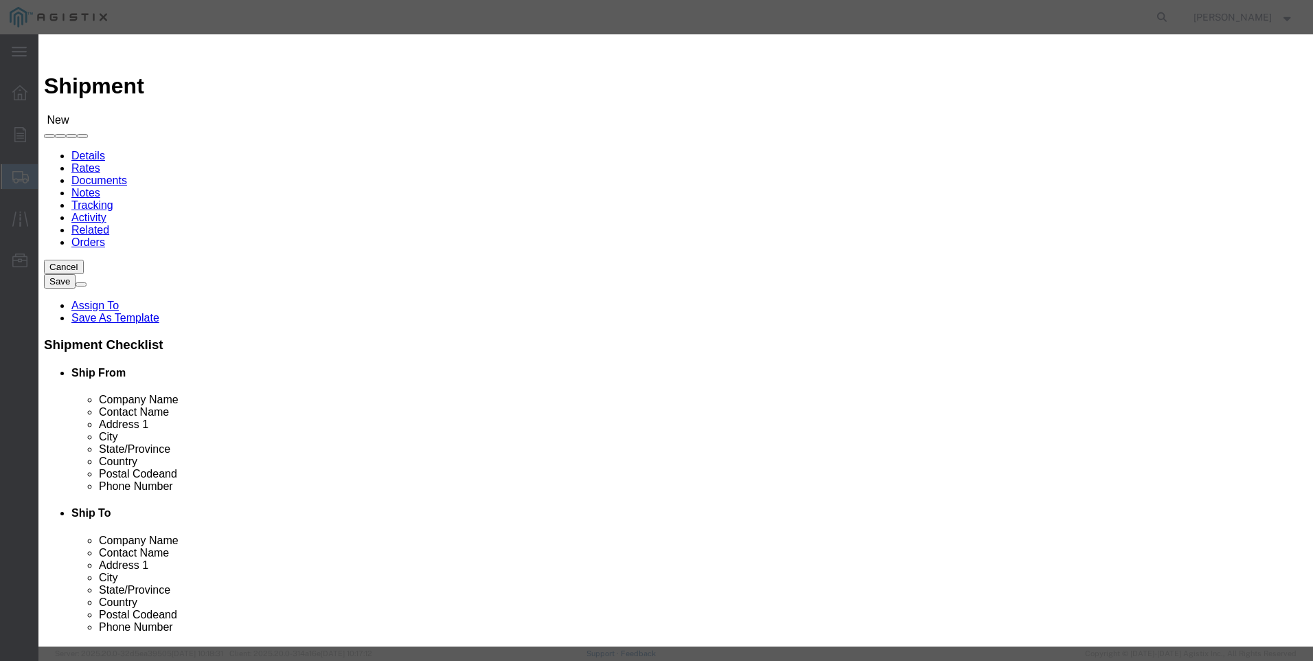
click select "Search by Address Book Name City Company Name Contact Name Country CustomerAlia…"
click button "Select"
select select "CA"
click button "Close"
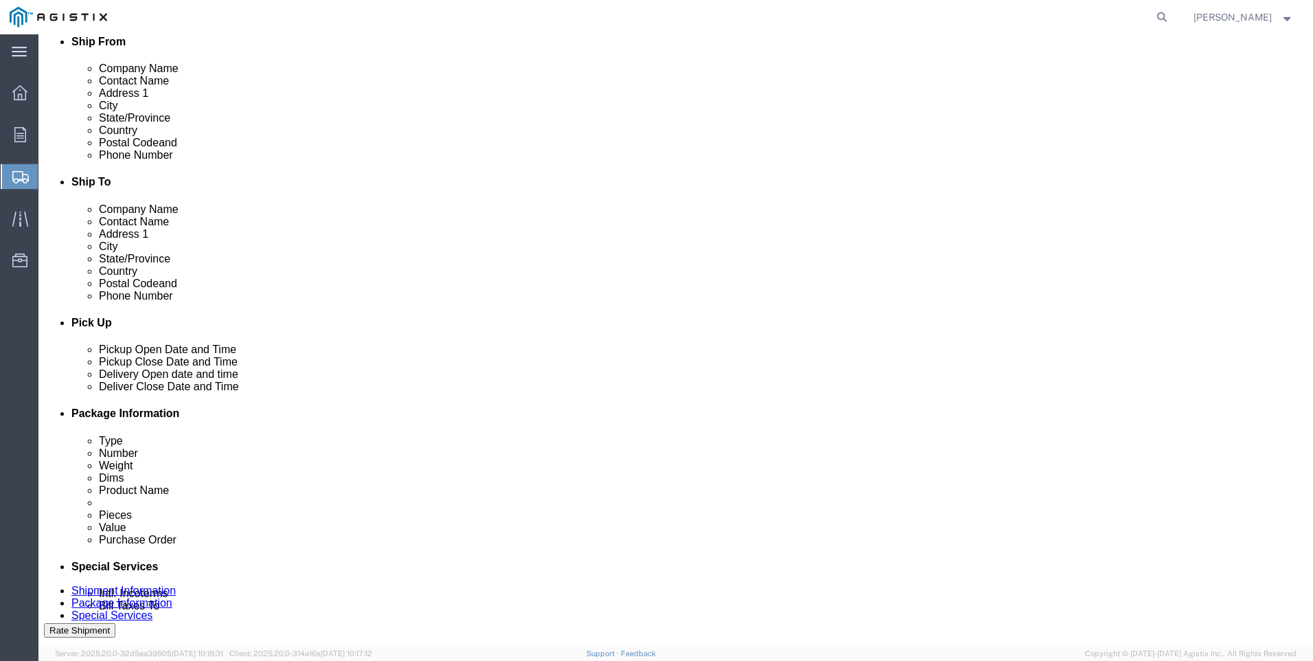
scroll to position [343, 0]
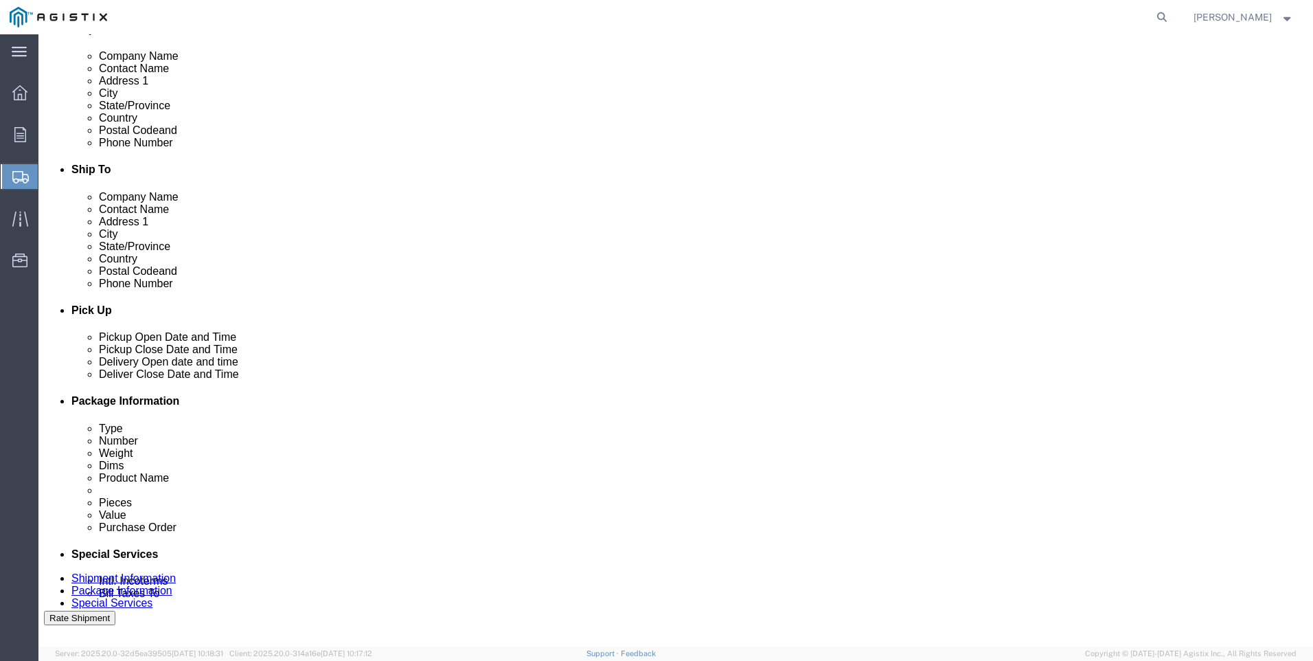
click div
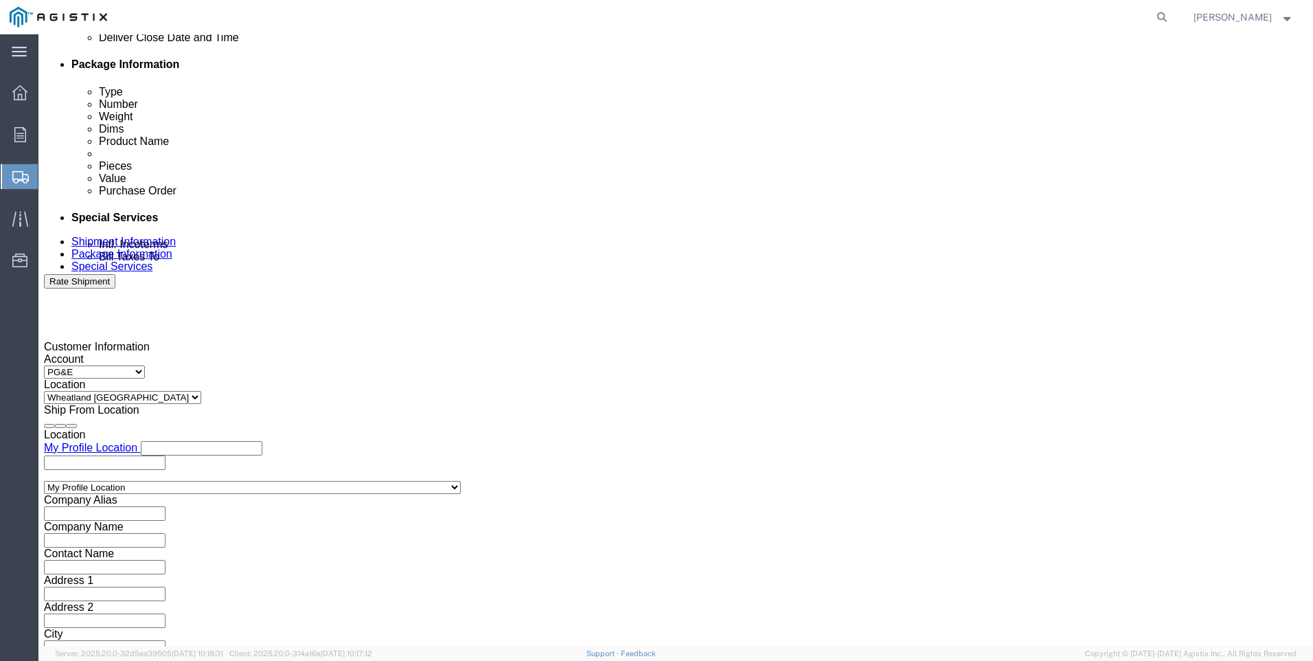
click input "7:00 PM"
type input "7:00 AM"
click button "Apply"
click div
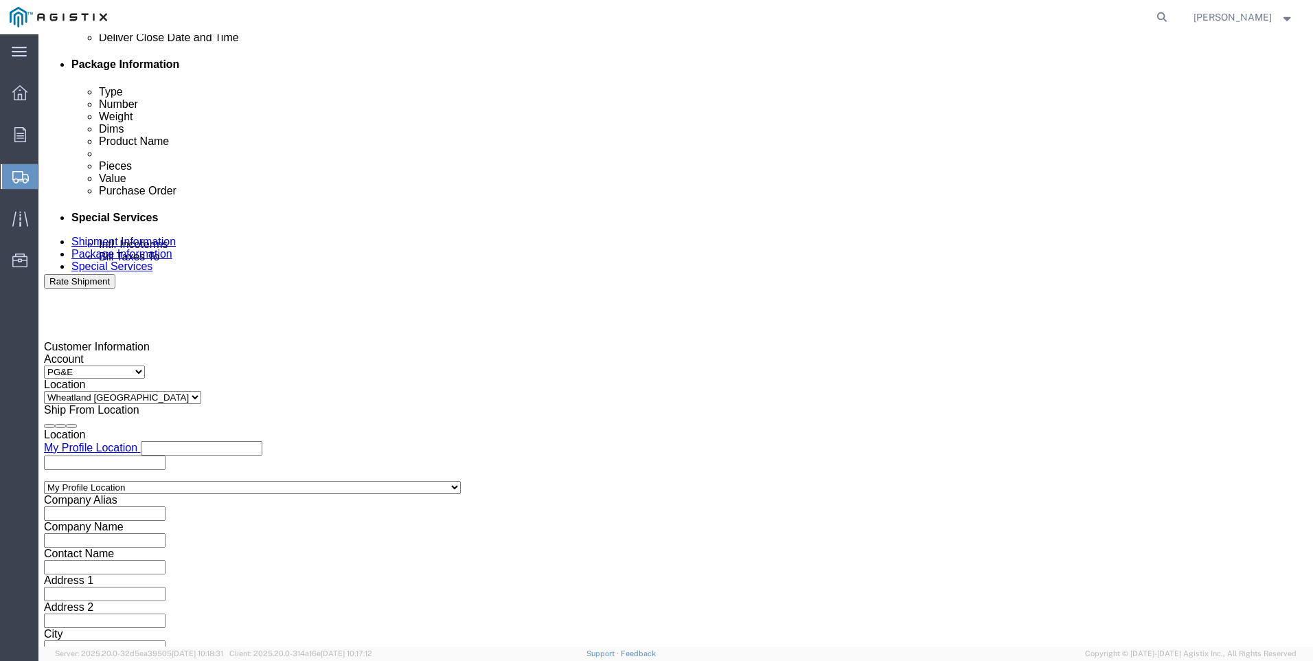
click input "3:00 AM"
type input "3:00 PM"
drag, startPoint x: 900, startPoint y: 397, endPoint x: 578, endPoint y: 359, distance: 324.3
click button "Apply"
click input "text"
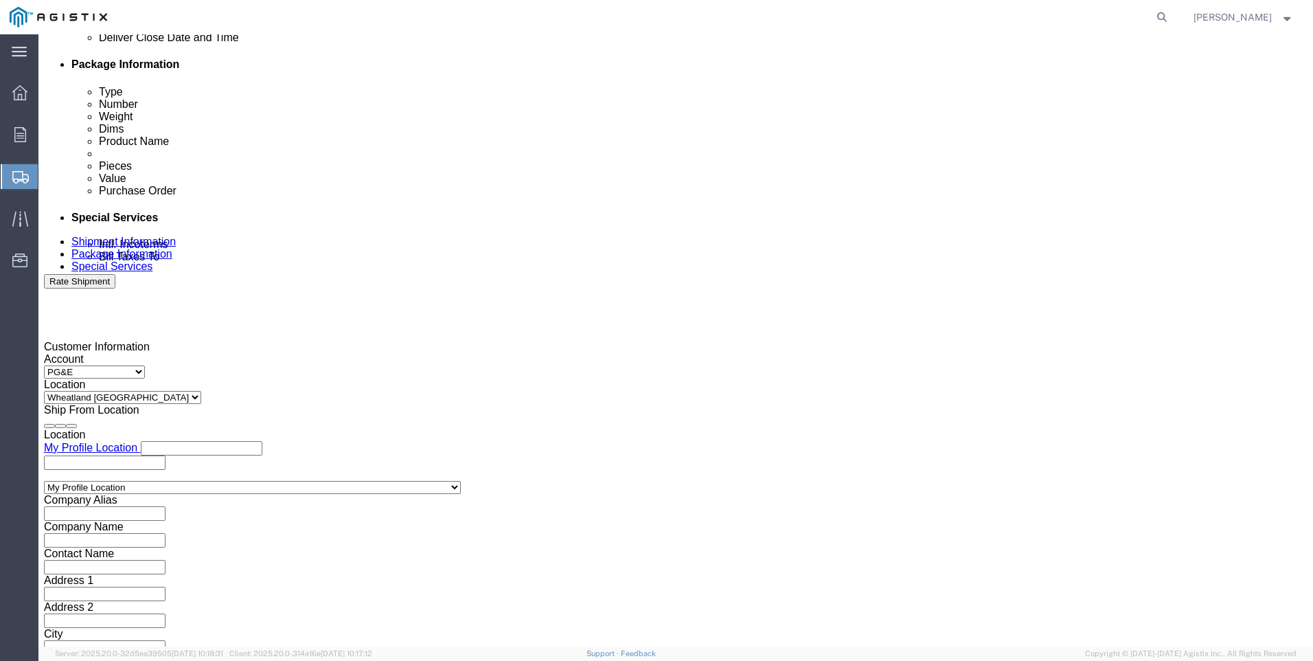
type input "3501423661"
click select "Select Account Type Activity ID Airline Appointment Number ASN Batch Request # …"
select select "SALEORDR"
click select "Select Account Type Activity ID Airline Appointment Number ASN Batch Request # …"
click input "text"
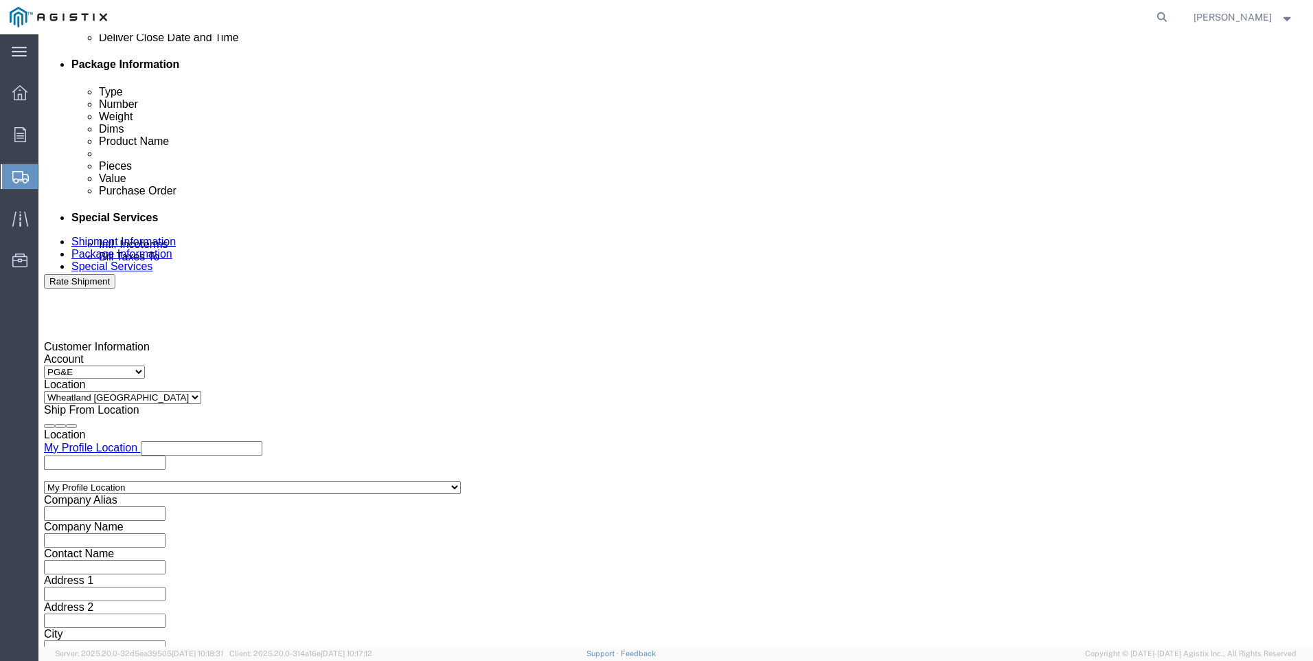
type input "0055401"
click button "Continue"
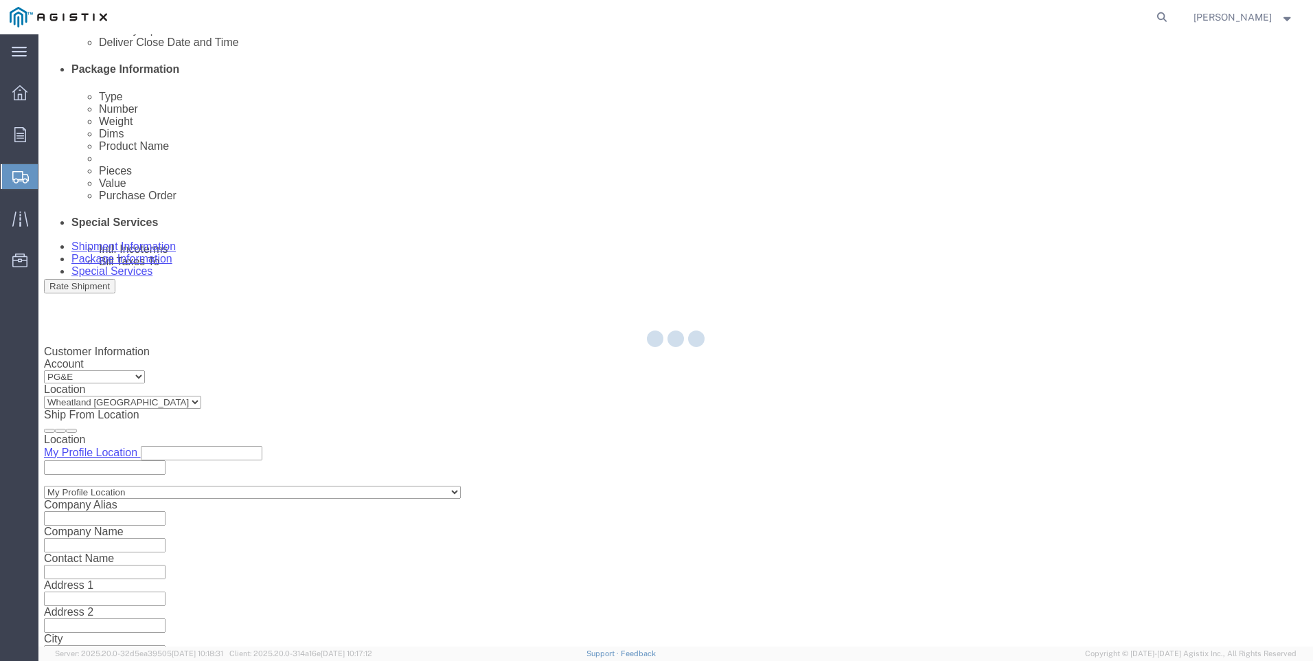
select select "CBOX"
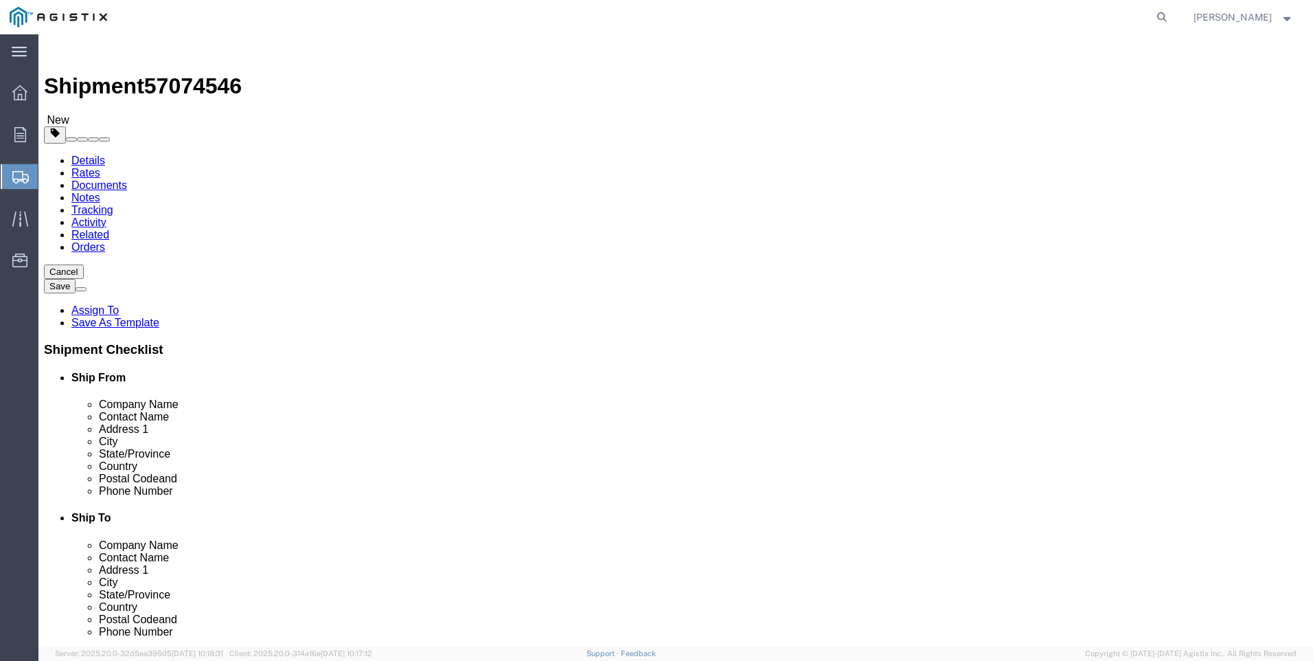
click input "text"
type input "17"
type input "30"
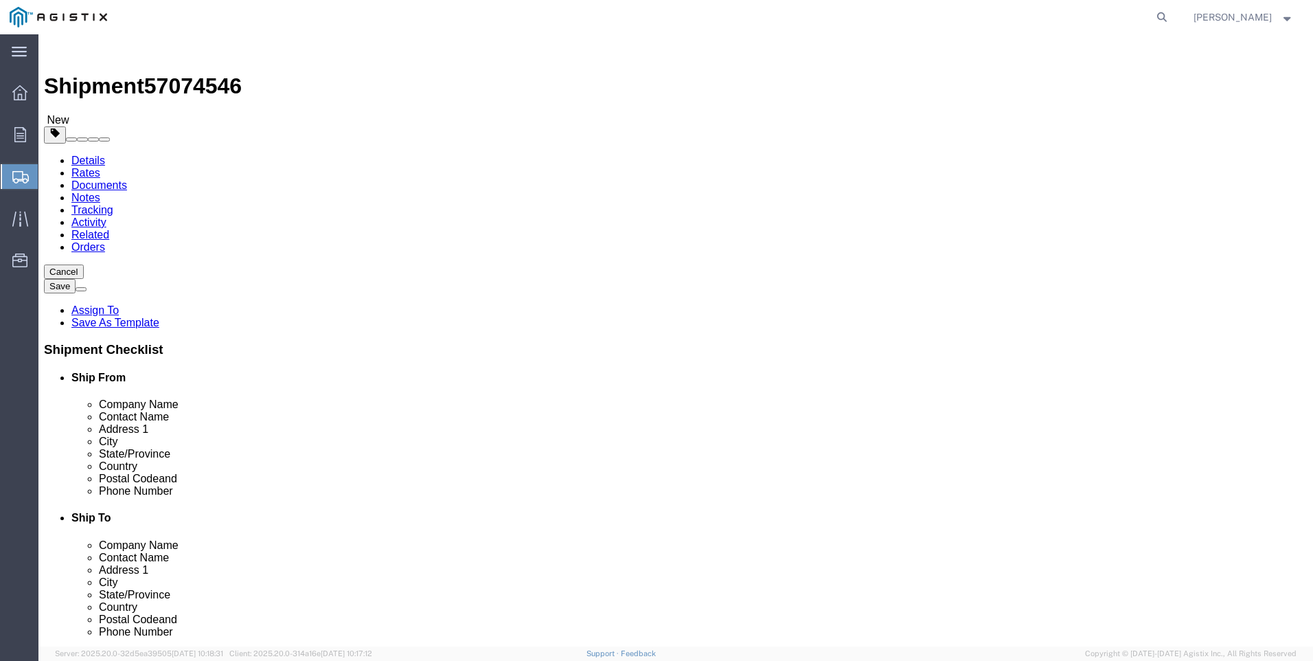
click ul
click link "Add Content"
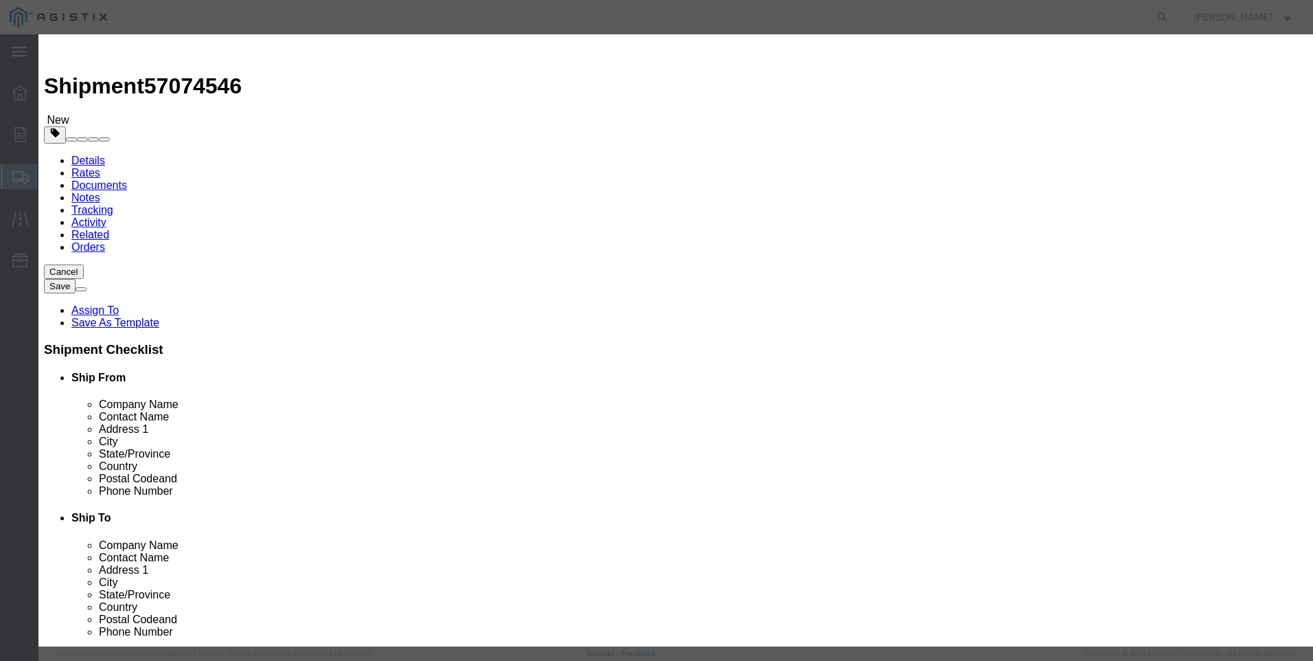
click input "text"
type input "M447253"
click td "Name: REBUILD KIT 3" PORT 75 DURO"
select select
select select "USD"
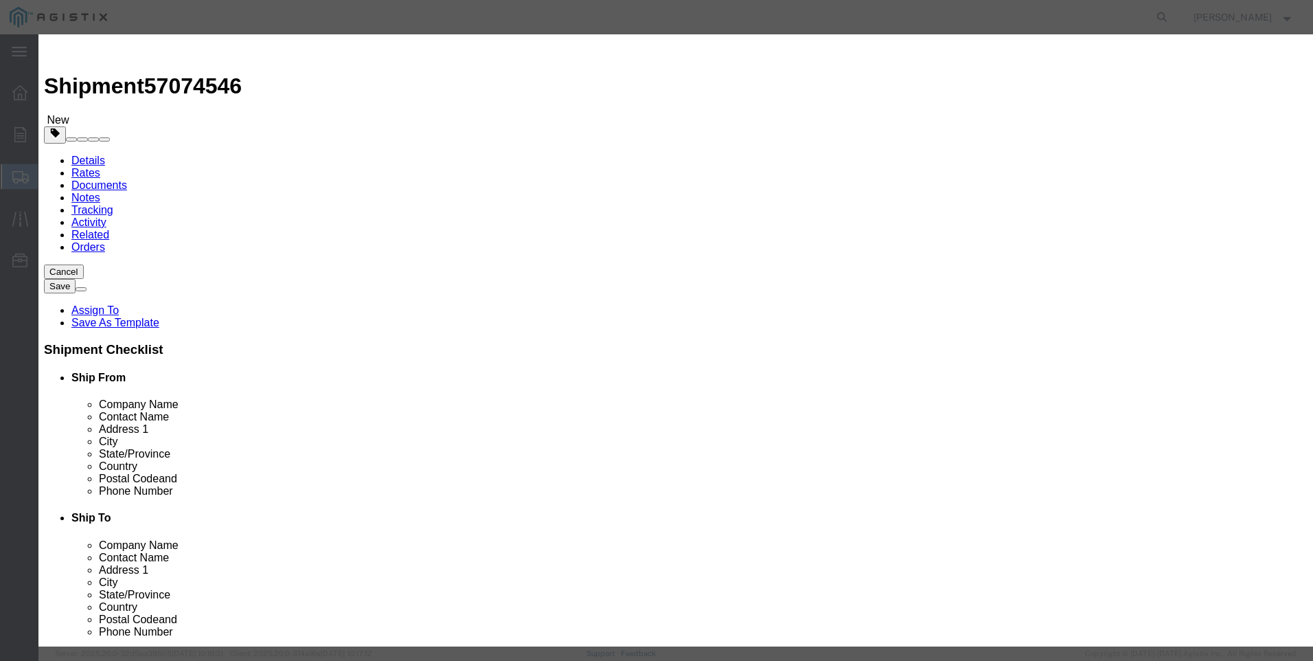
type input "REBUILD KIT 3" PORT 75 DURO"
type input "M447253"
drag, startPoint x: 565, startPoint y: 104, endPoint x: 257, endPoint y: 113, distance: 308.5
click div "Commodity library Product Name REBUILD KIT 3" PORT 75 DURO M447253 Pieces Selec…"
type input "REBUILD KIT 3" PORT 75 DURO"
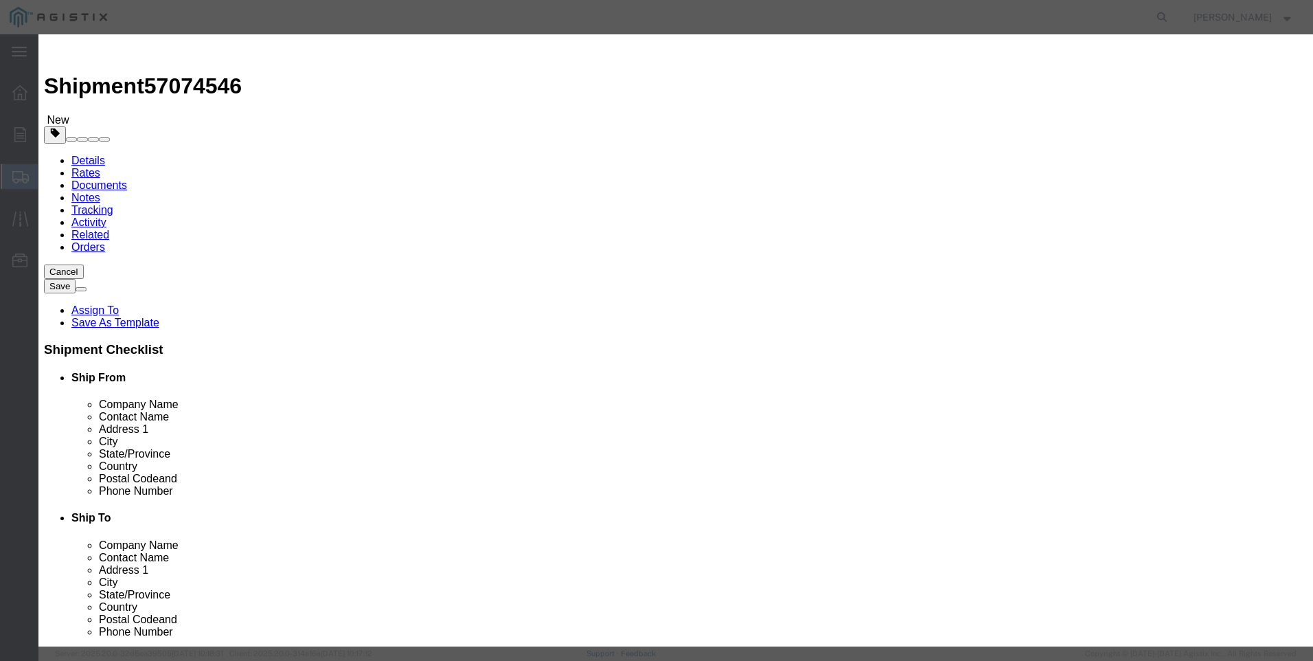
click textarea
paste textarea "REBUILD KIT 3" PORT 75 DURO"
type textarea "REBUILD KIT 3" PORT 75 DURO"
drag, startPoint x: 571, startPoint y: 109, endPoint x: 234, endPoint y: 109, distance: 337.2
click div "Add content Commodity library Product Name REBUILD KIT 3" PORT 75 DURO M447253 …"
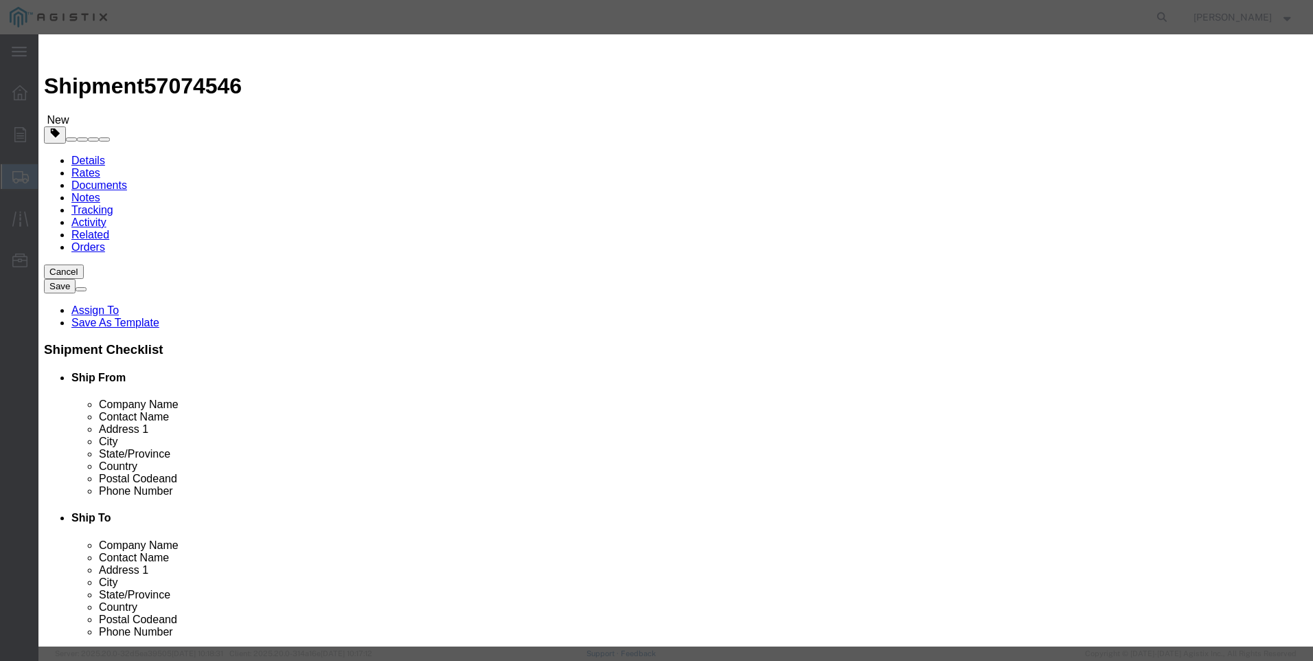
click input "M447253"
type input "M447253 / [PHONE_NUMBER]"
select select "US"
click input "text"
type input "39"
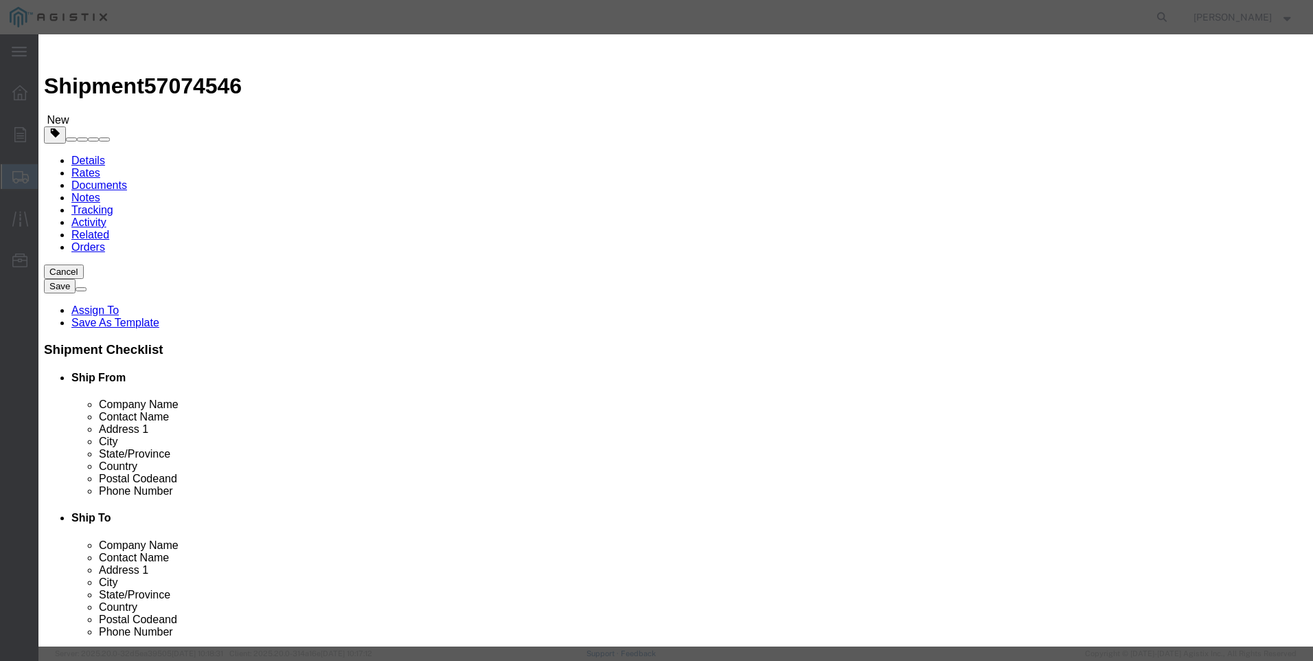
click input "text"
type input "13016"
click button "Save & Close"
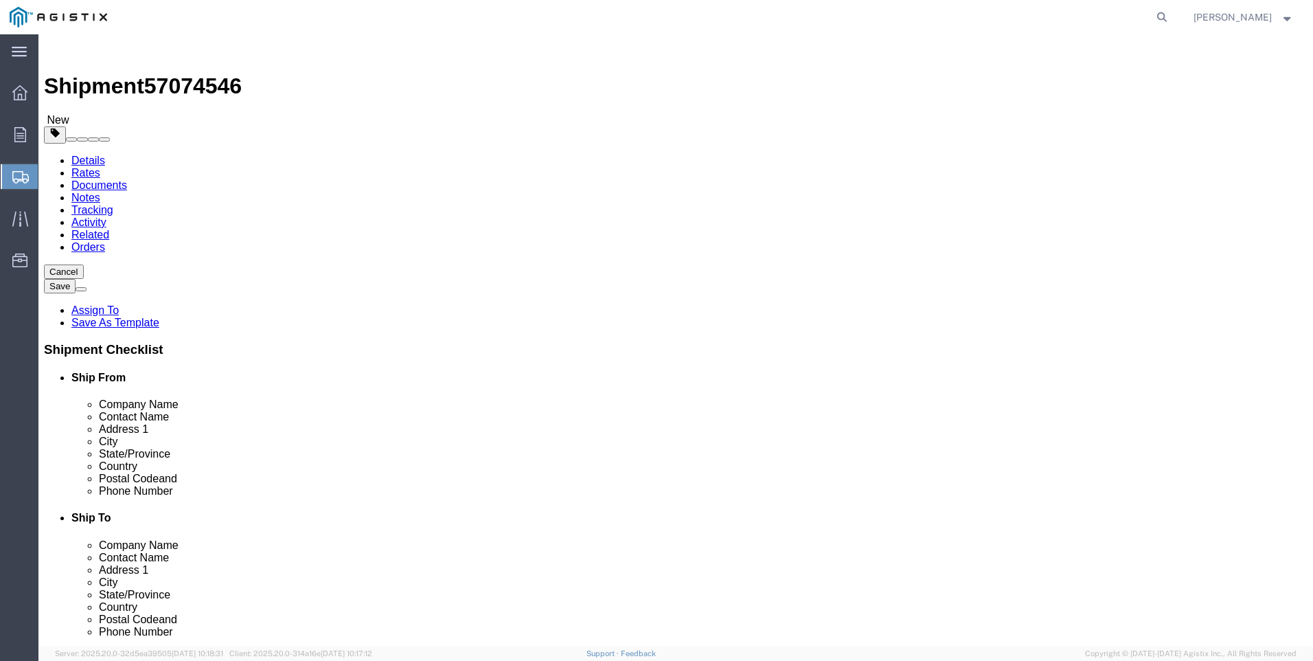
click span "button"
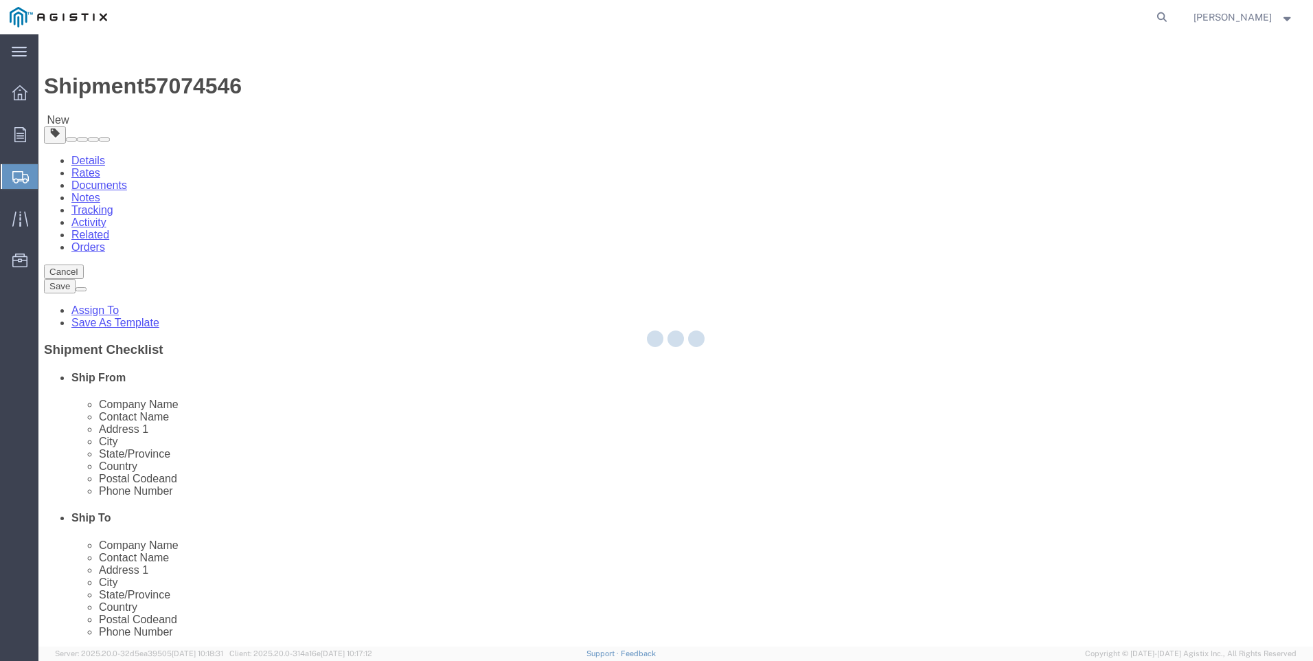
select select "CBOX"
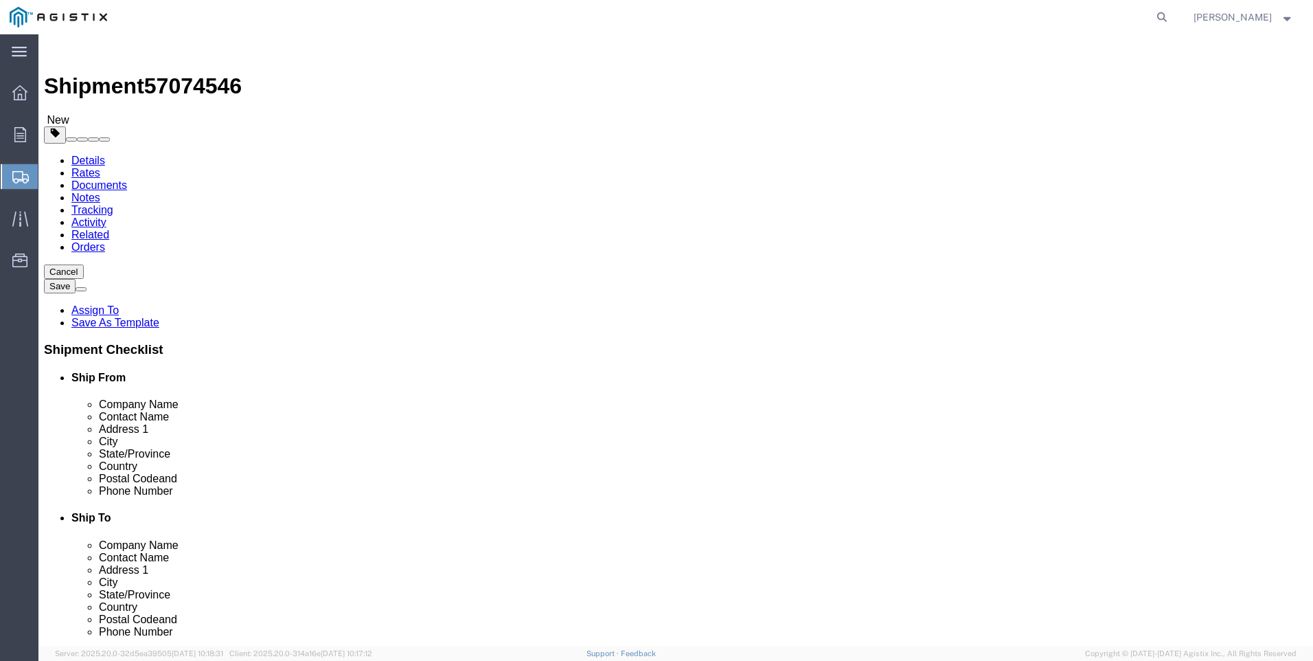
drag, startPoint x: 729, startPoint y: 283, endPoint x: 658, endPoint y: 286, distance: 71.5
click div "Dimensions Length 17.00 x Width 17.00 x Height 17.00 Select cm ft in"
type input "13"
type input "11"
type input "9"
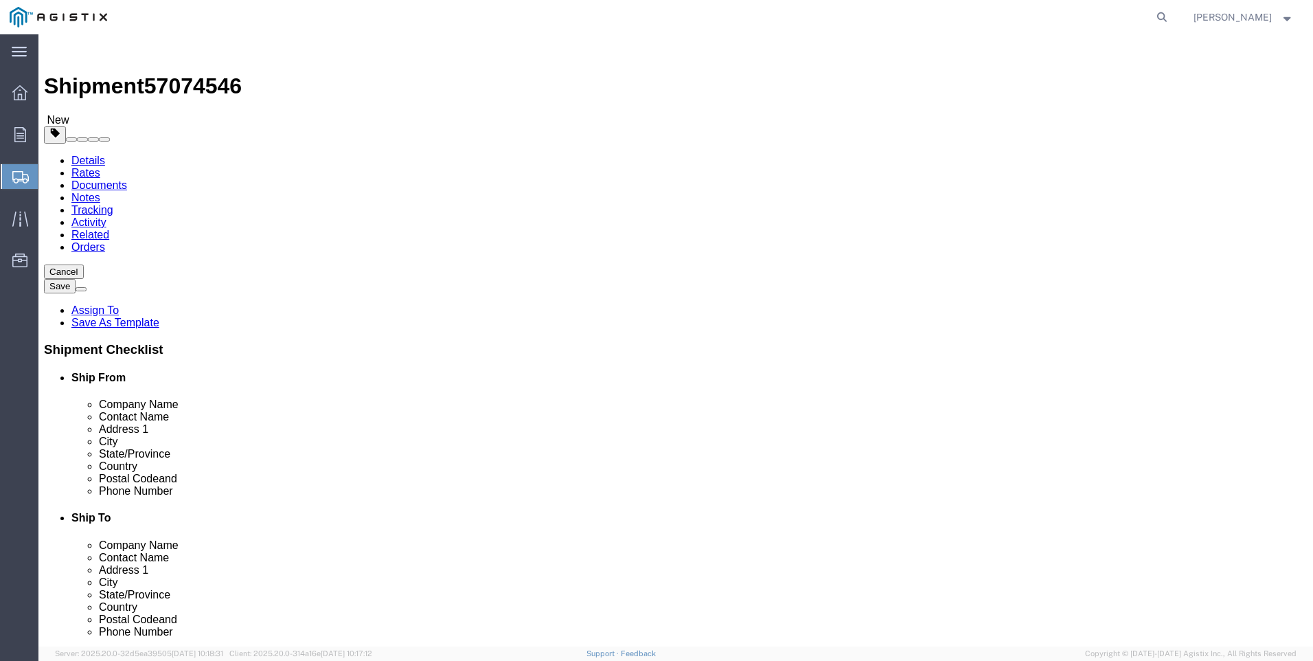
click p "M447253 / [PHONE_NUMBER]"
click dd "13016.00 USD"
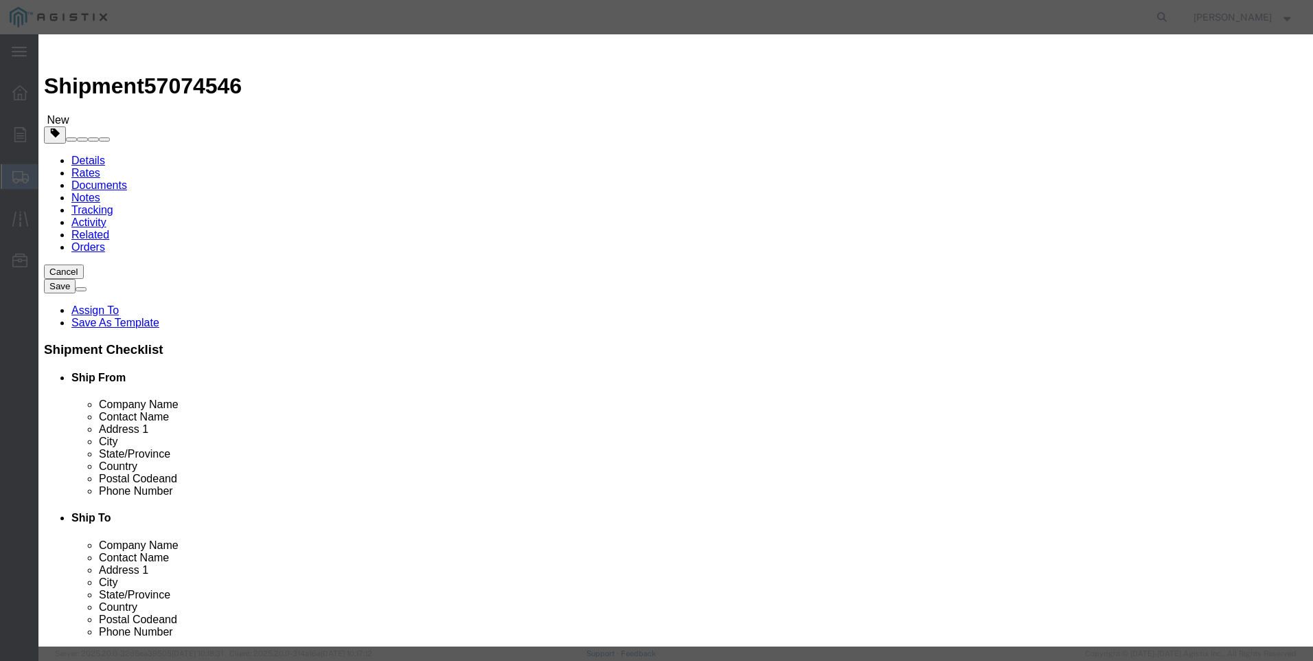
drag, startPoint x: 514, startPoint y: 109, endPoint x: 420, endPoint y: 113, distance: 94.2
click input "M447253 / [PHONE_NUMBER]"
type input "M650414"
click td "Name: FLOWGRID SLAM SHUT OPSO ASSEMBLY KIT 2""
select select
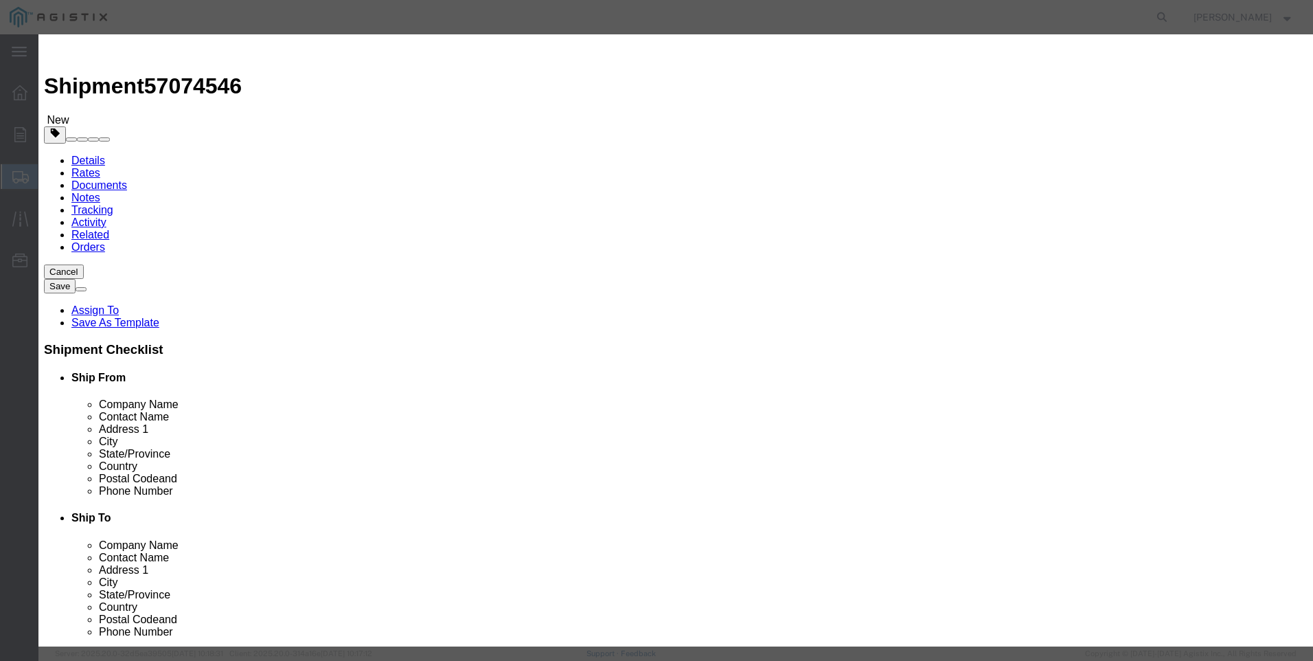
select select "USD"
select select
type input "FLOWGRID SLAM SHUT OPSO ASSEMBLY KIT 2""
type input "M650414"
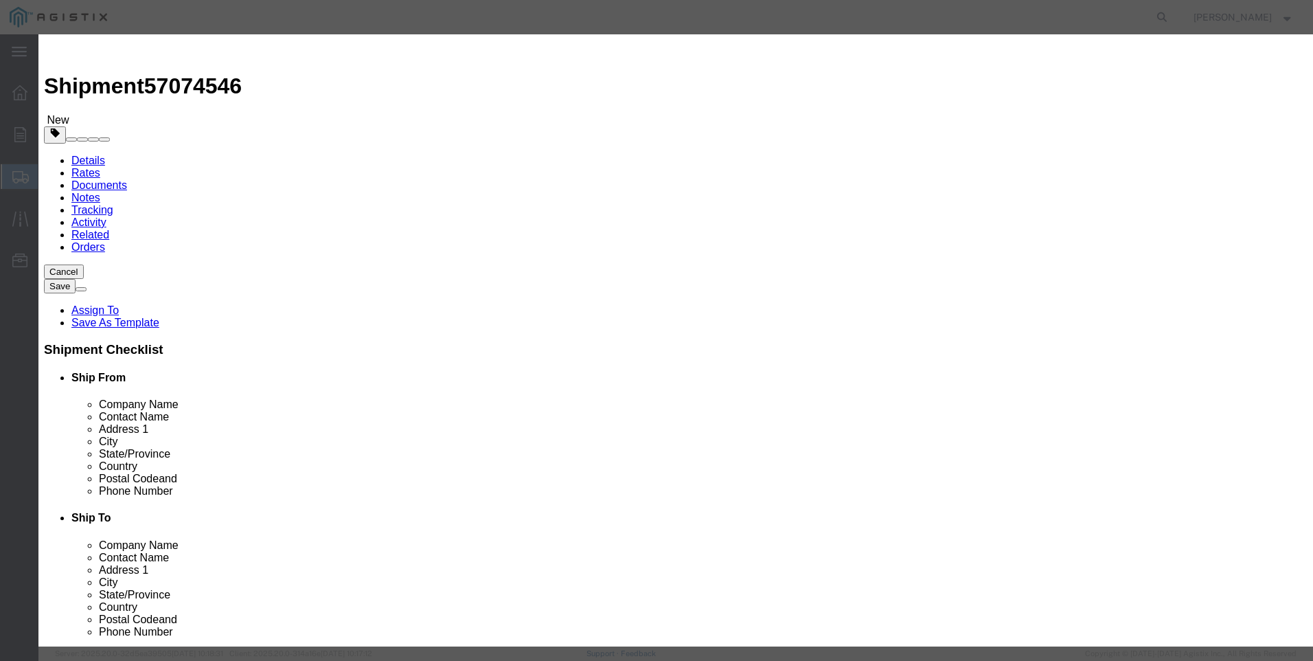
drag, startPoint x: 398, startPoint y: 104, endPoint x: 839, endPoint y: 117, distance: 440.5
click div "Product Name FLOWGRID SLAM SHUT OPSO ASSEMBLY KIT 2" M650414 Pieces Select Bag …"
type input "FLOWGRID SLAM SHUT OPSO ASSEMBLY KIT 2""
click textarea "REBUILD KIT 3" PORT 75 DURO"
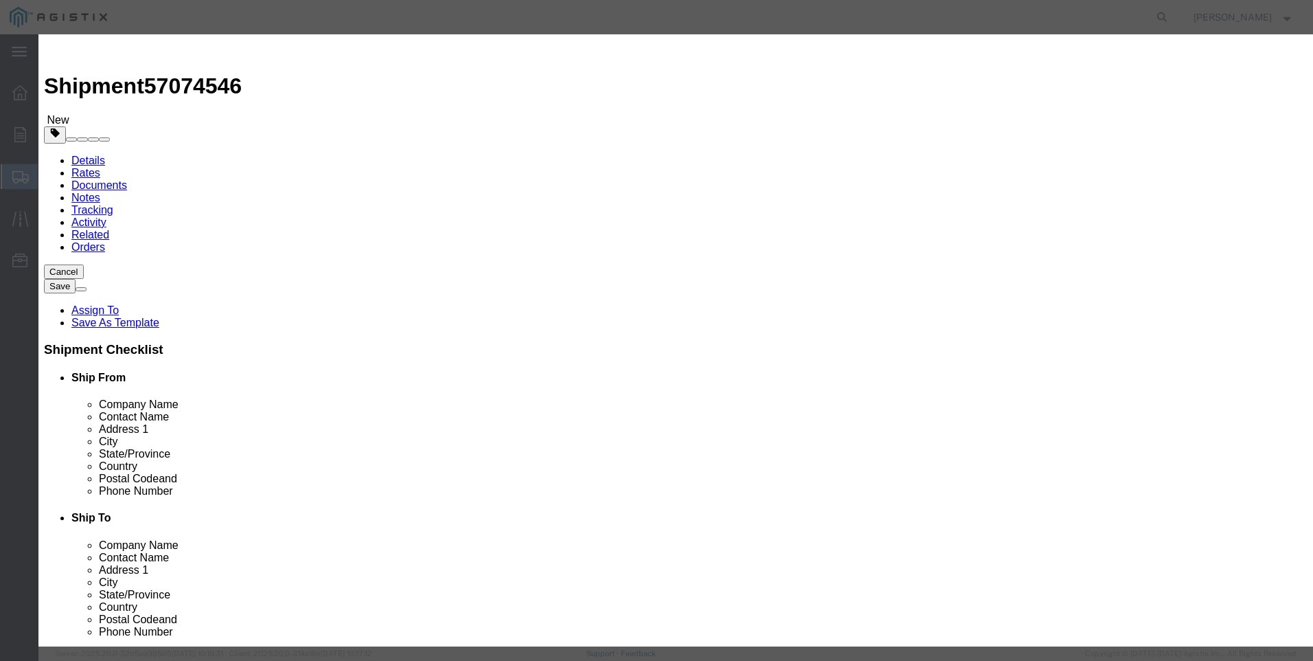
paste textarea "FLOWGRID SLAM SHUT OPSO ASSEMBLY KIT 2""
type textarea "FLOWGRID SLAM SHUT OPSO ASSEMBLY KIT 2""
drag, startPoint x: 396, startPoint y: 105, endPoint x: 745, endPoint y: 126, distance: 349.5
click div "Product Name FLOWGRID SLAM SHUT OPSO ASSEMBLY KIT 2" M650414 Pieces Select Bag …"
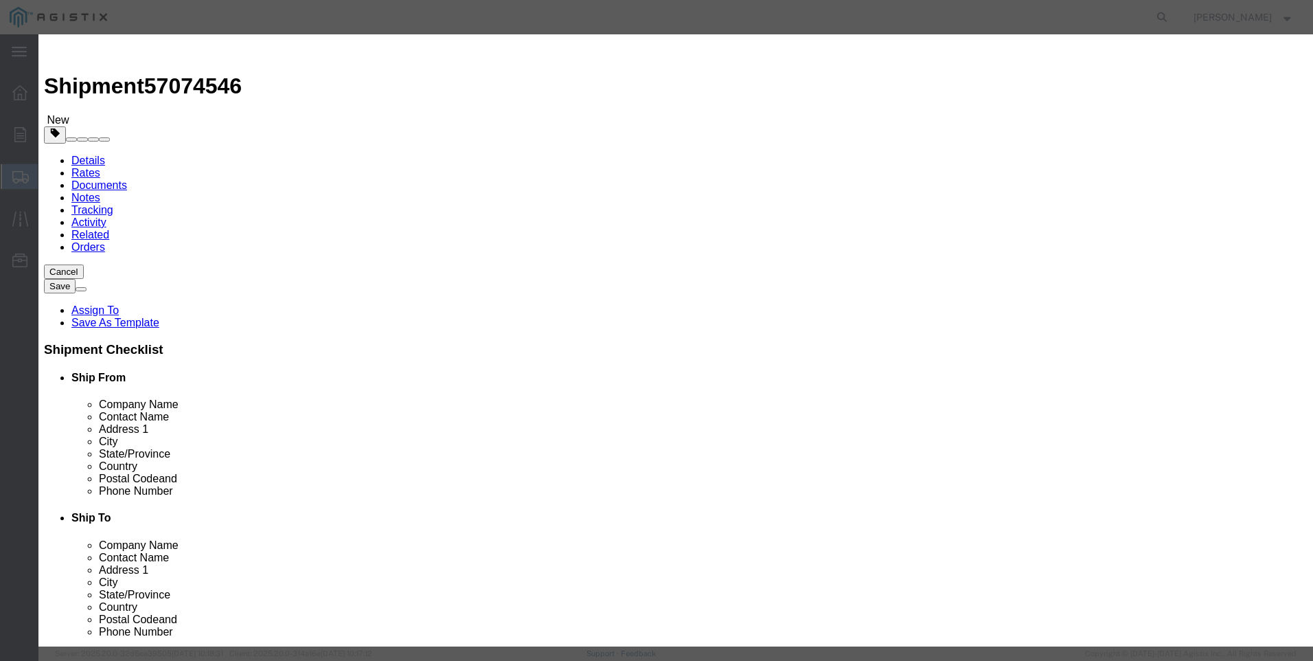
scroll to position [0, 0]
type input "M650414 / 2LPSSSOP KIT"
select select "US"
click input "text"
type input "14"
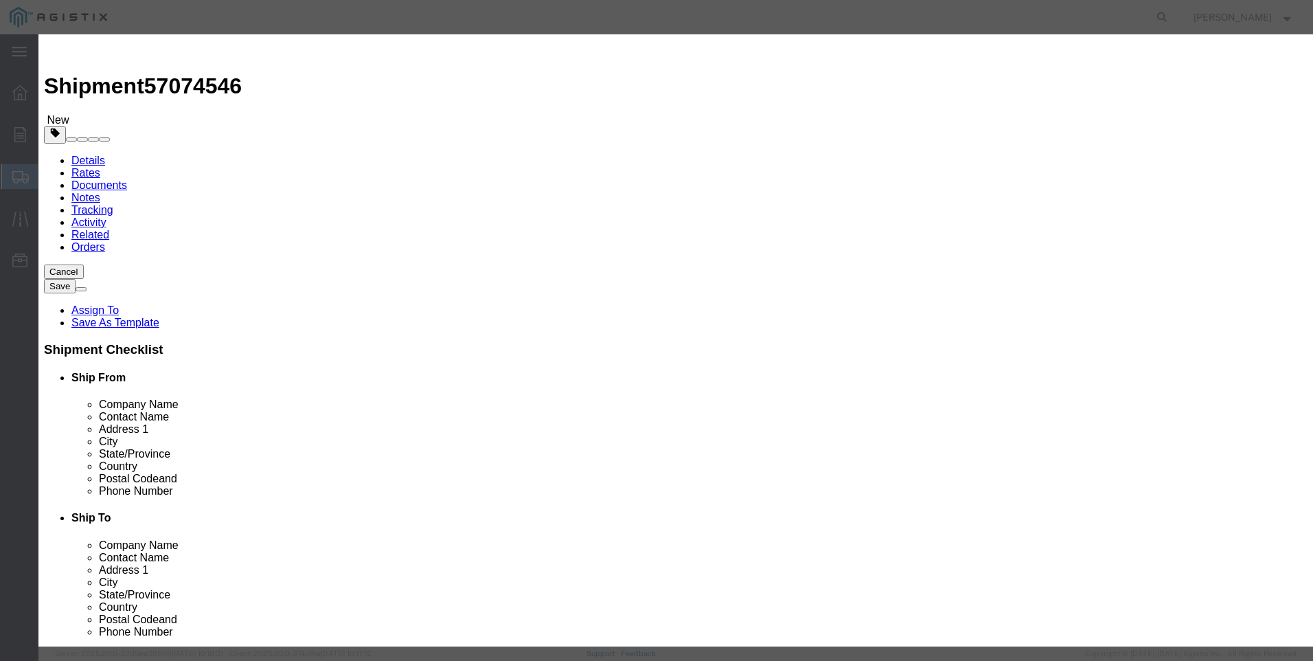
click input "text"
type input "15442"
click button "Save & Close"
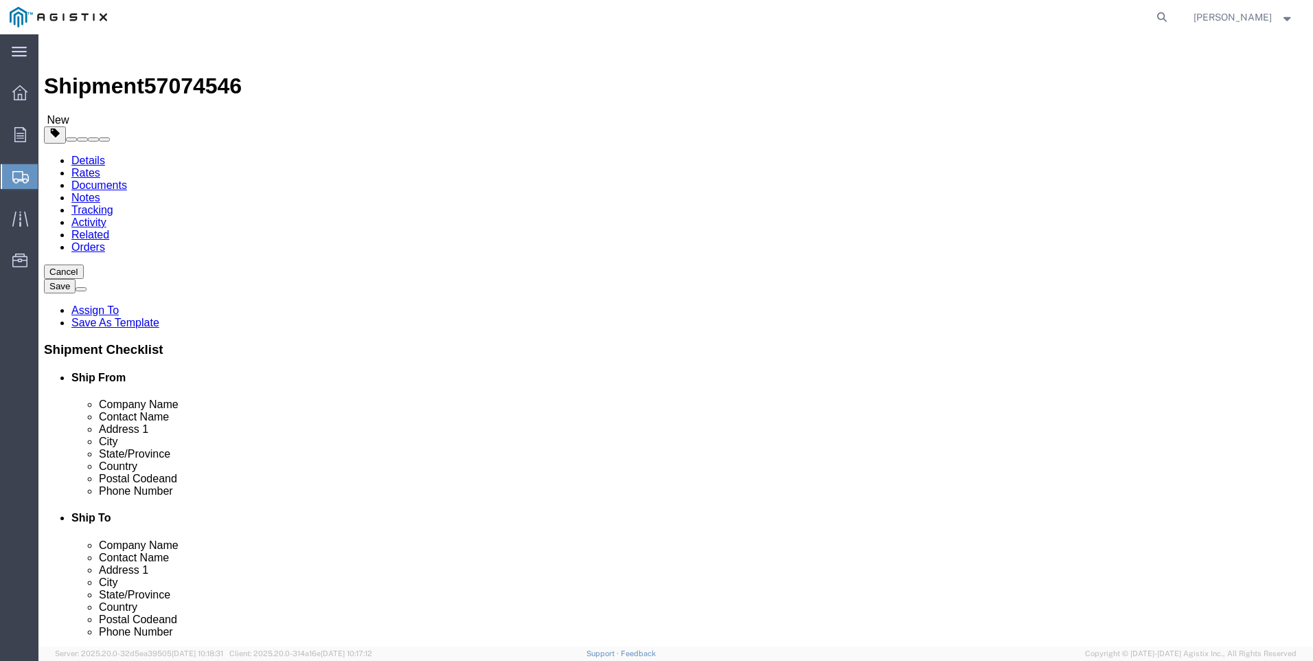
click button "Rate Shipment"
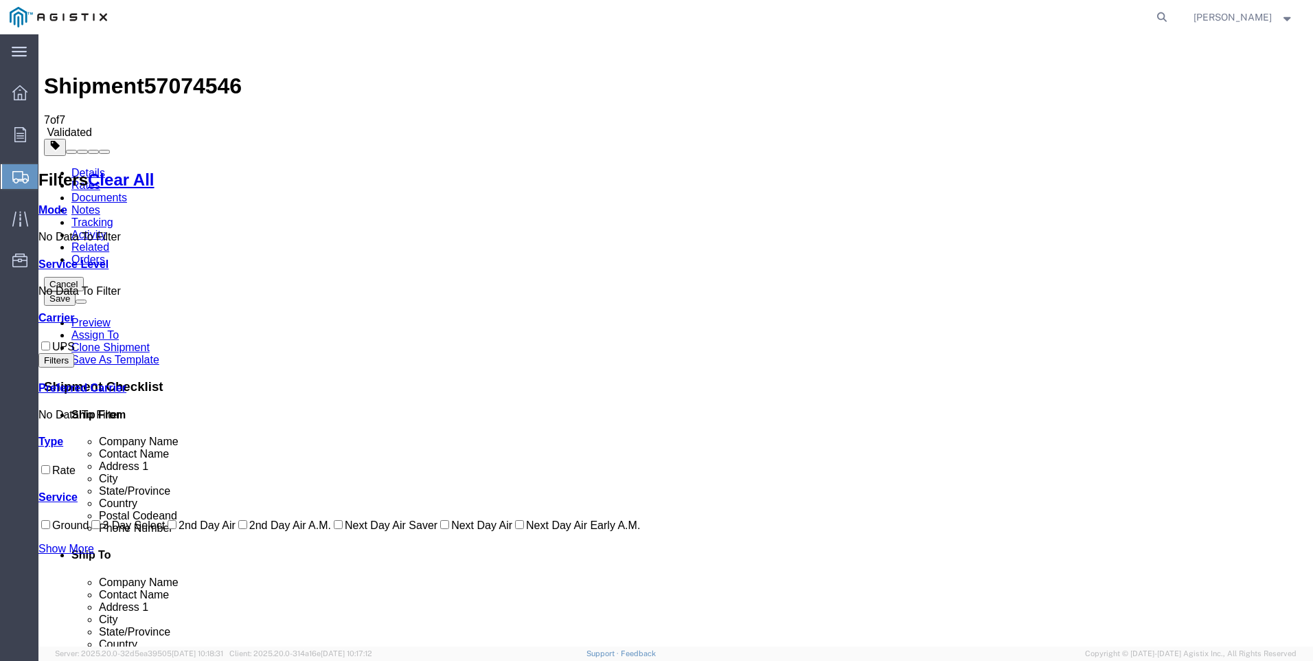
click at [84, 167] on link "Details" at bounding box center [88, 173] width 34 height 12
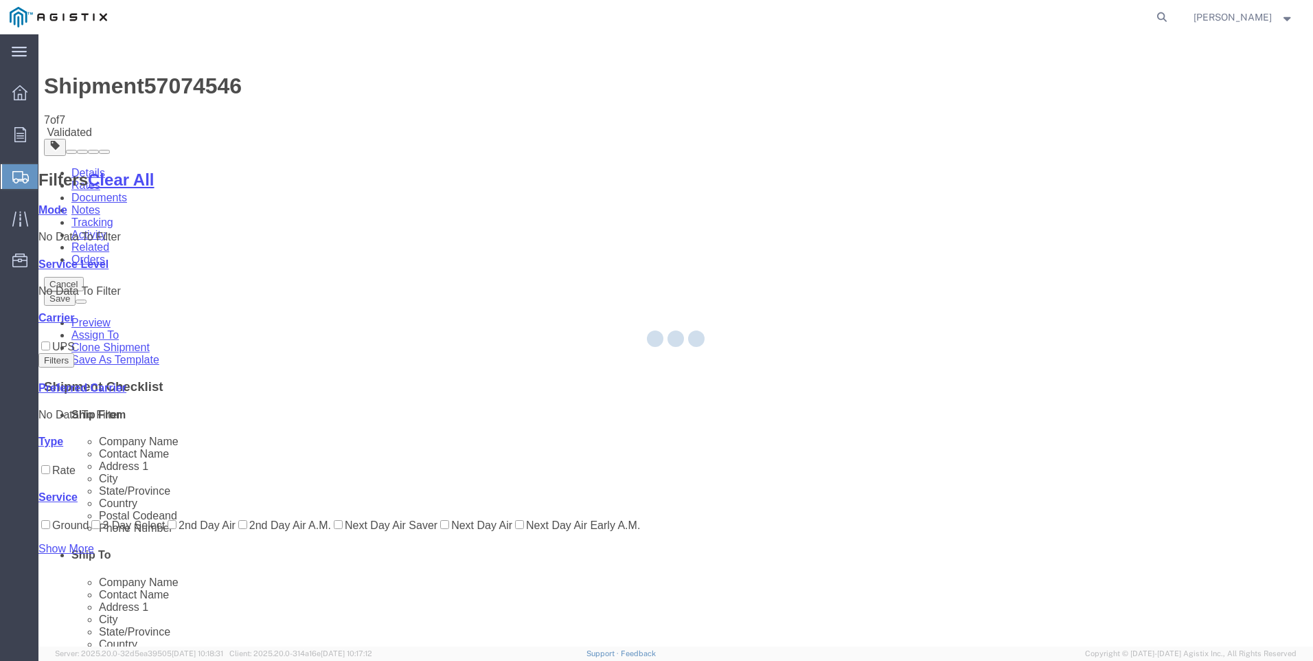
select select "21360"
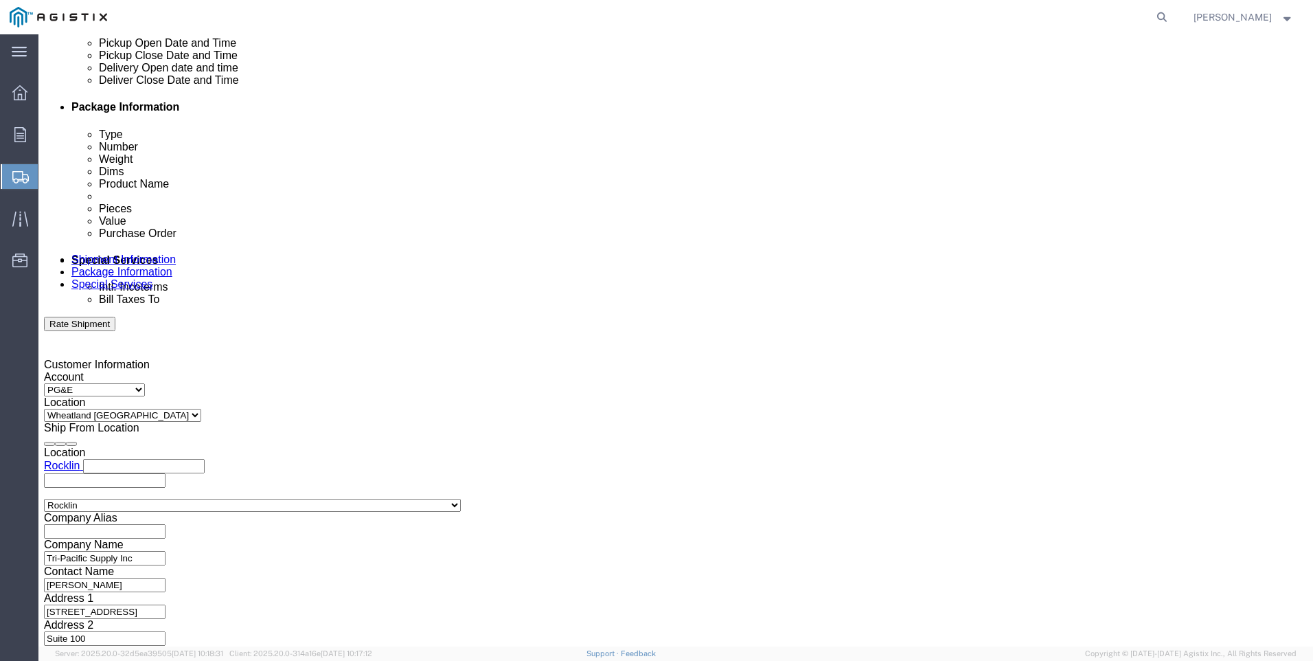
scroll to position [680, 0]
click button "Continue"
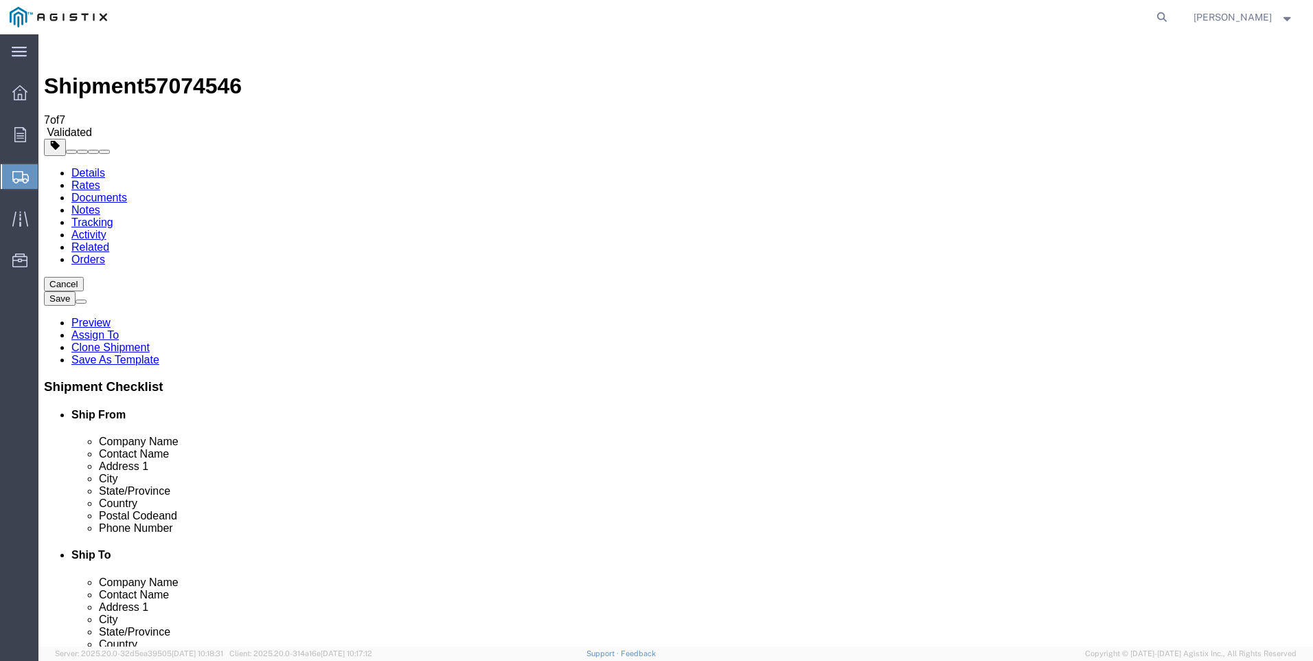
click input "30.00"
type input "8.00"
click dd "14.00 Each"
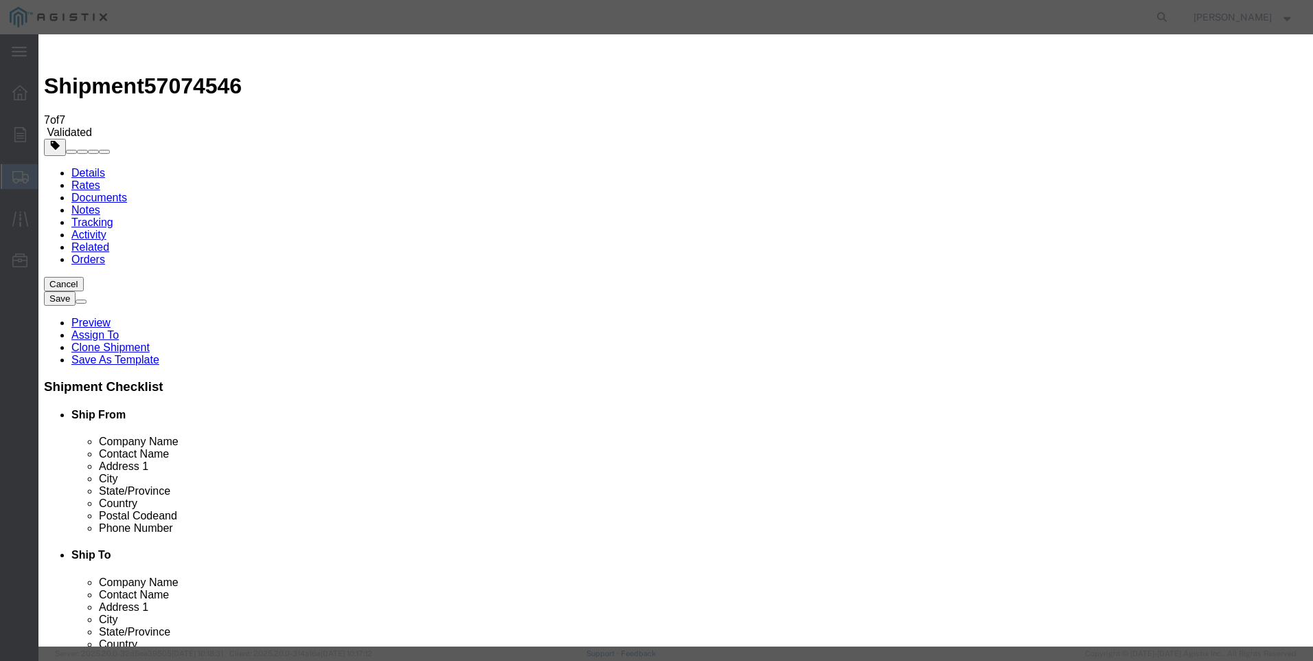
click button "Save & Close"
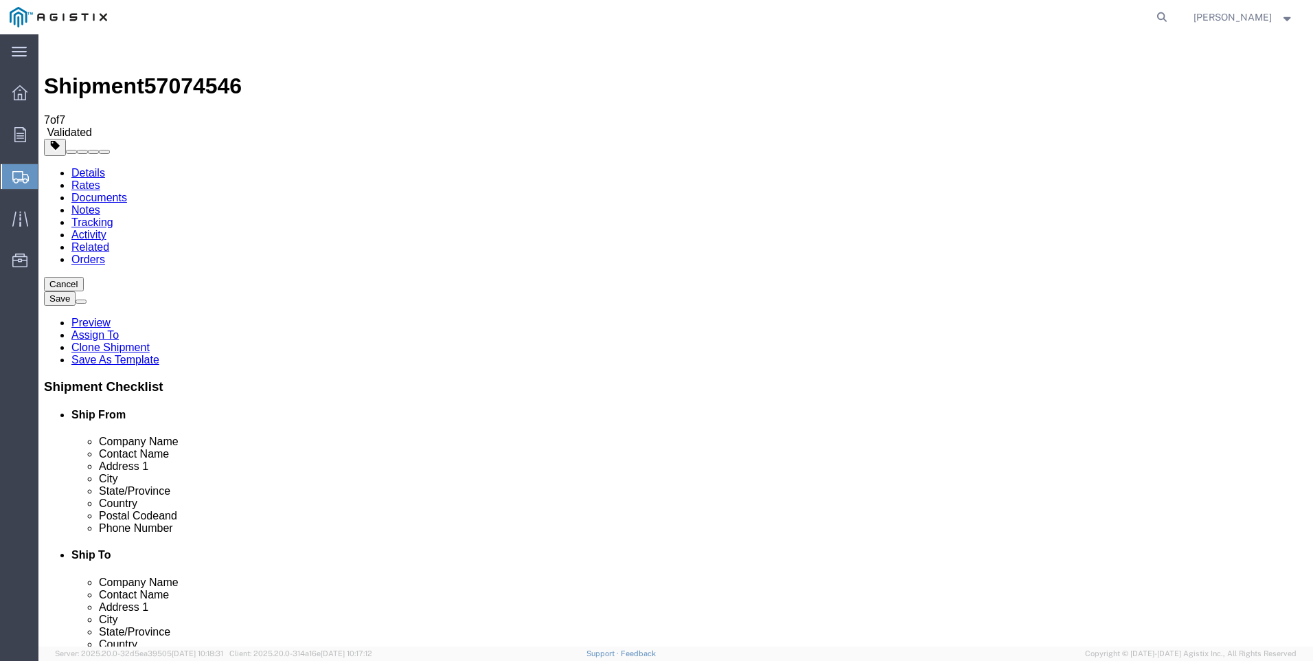
click button "Rate Shipment"
